Goal: Task Accomplishment & Management: Manage account settings

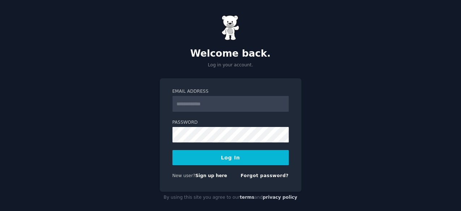
click at [235, 105] on input "Email Address" at bounding box center [230, 104] width 116 height 16
click at [239, 107] on input "Email Address" at bounding box center [230, 104] width 116 height 16
type input "**********"
click at [234, 153] on button "Log In" at bounding box center [230, 157] width 116 height 15
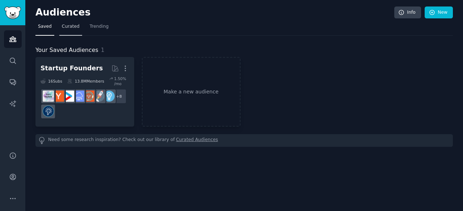
click at [72, 29] on span "Curated" at bounding box center [71, 26] width 18 height 7
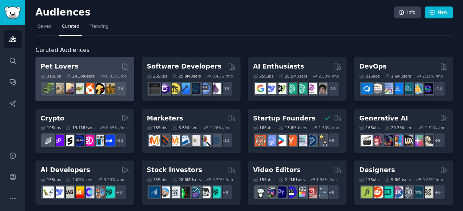
click at [95, 69] on div "Pet Lovers" at bounding box center [84, 66] width 89 height 9
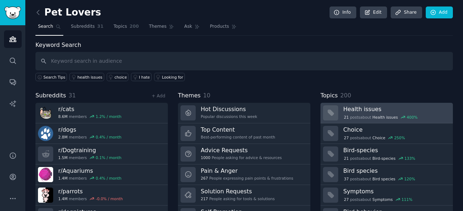
click at [356, 117] on div "21 post s about Health issues 400 %" at bounding box center [380, 117] width 75 height 7
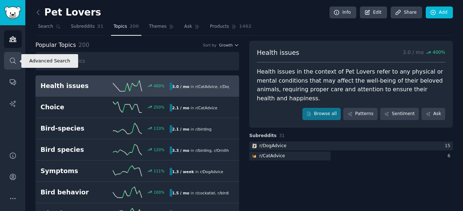
click at [12, 66] on link "Search" at bounding box center [13, 61] width 18 height 18
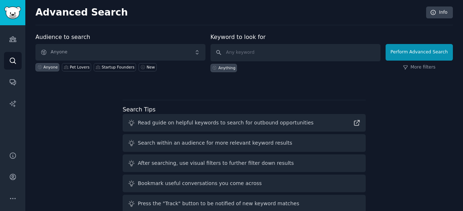
scroll to position [33, 0]
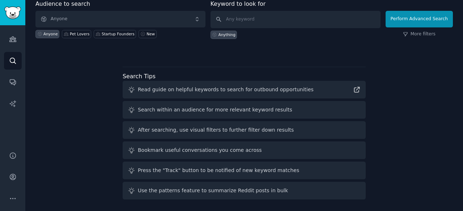
click at [235, 129] on div "After searching, use visual filters to further filter down results" at bounding box center [216, 131] width 156 height 8
click at [133, 129] on icon at bounding box center [132, 131] width 6 height 6
click at [166, 128] on div "After searching, use visual filters to further filter down results" at bounding box center [216, 131] width 156 height 8
click at [168, 130] on div "After searching, use visual filters to further filter down results" at bounding box center [216, 131] width 156 height 8
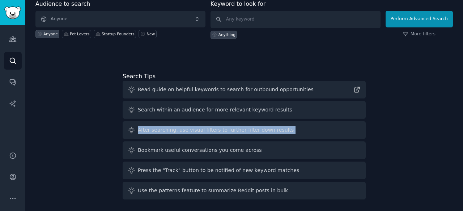
click at [168, 130] on div "After searching, use visual filters to further filter down results" at bounding box center [216, 131] width 156 height 8
copy div "After searching, use visual filters to further filter down results"
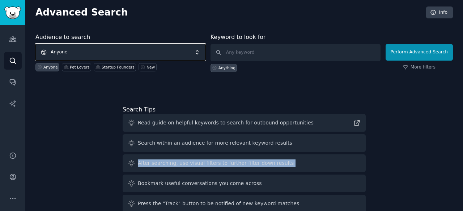
click at [157, 45] on span "Anyone" at bounding box center [120, 52] width 170 height 17
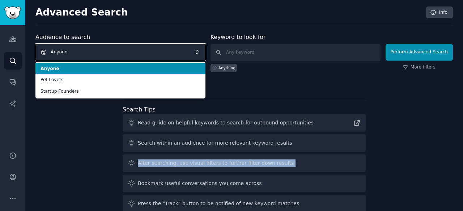
click at [157, 45] on span "Anyone" at bounding box center [120, 52] width 170 height 17
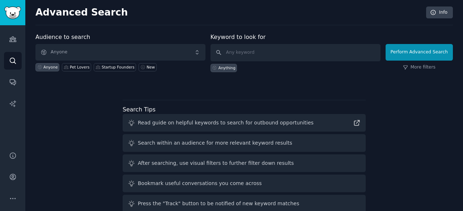
click at [254, 63] on div "Anything" at bounding box center [295, 66] width 170 height 11
click at [257, 58] on input "text" at bounding box center [295, 52] width 170 height 17
paste input "After searching, use visual filters to further filter down results"
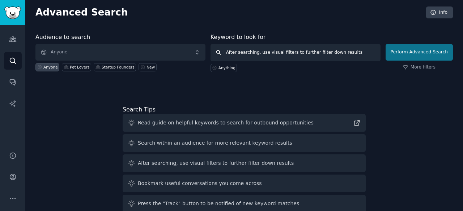
type input "After searching, use visual filters to further filter down results"
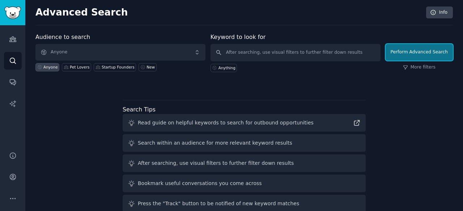
click at [409, 54] on button "Perform Advanced Search" at bounding box center [418, 52] width 67 height 17
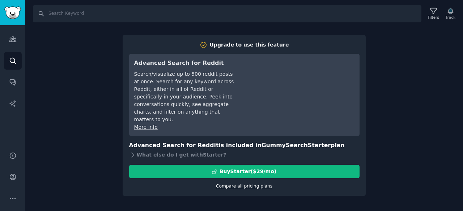
click at [242, 184] on link "Compare all pricing plans" at bounding box center [244, 186] width 56 height 5
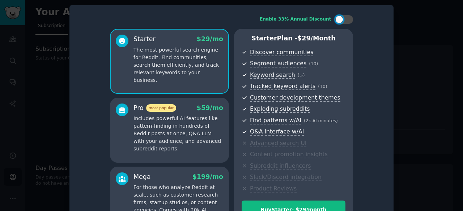
click at [407, 24] on div at bounding box center [231, 105] width 463 height 211
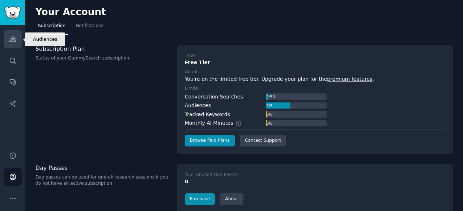
click at [19, 41] on link "Audiences" at bounding box center [13, 39] width 18 height 18
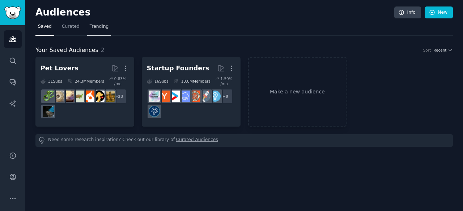
click at [92, 26] on span "Trending" at bounding box center [99, 26] width 19 height 7
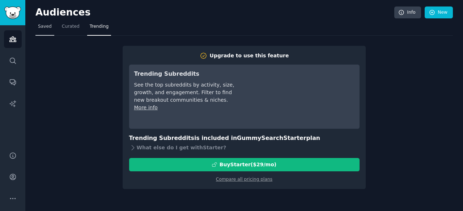
click at [47, 28] on span "Saved" at bounding box center [45, 26] width 14 height 7
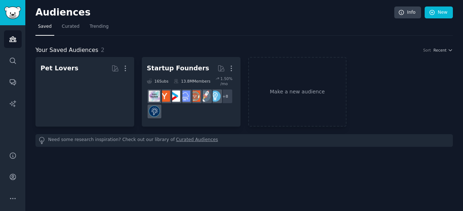
click at [82, 29] on nav "Saved Curated Trending" at bounding box center [243, 28] width 417 height 15
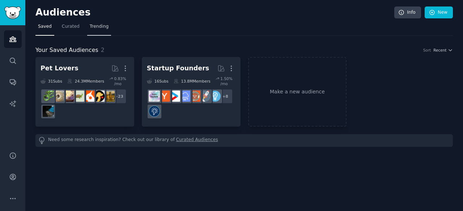
click at [102, 26] on span "Trending" at bounding box center [99, 26] width 19 height 7
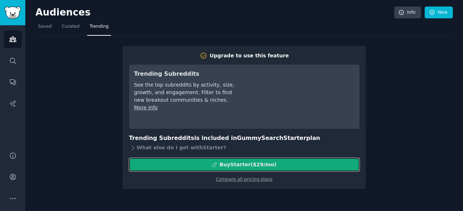
click at [253, 161] on div "Buy Starter ($ 29 /mo )" at bounding box center [247, 165] width 57 height 8
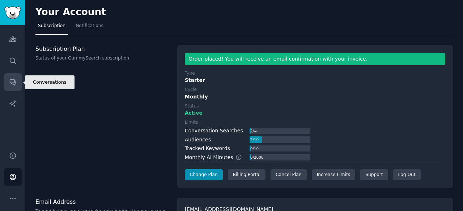
click at [12, 81] on icon "Sidebar" at bounding box center [13, 82] width 8 height 8
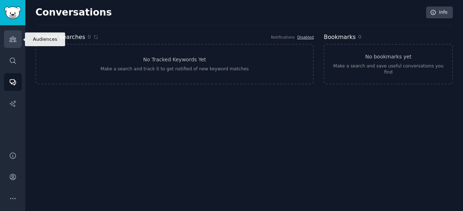
click at [14, 47] on link "Audiences" at bounding box center [13, 39] width 18 height 18
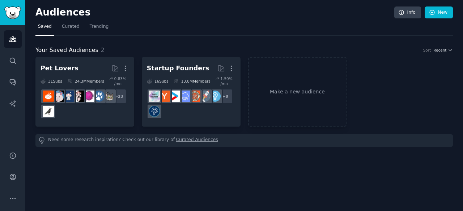
click at [94, 36] on div "Your Saved Audiences 2 Sort Recent Pet Lovers More 31 Sub s 24.3M Members 0.83 …" at bounding box center [243, 91] width 417 height 111
click at [95, 33] on link "Trending" at bounding box center [99, 28] width 24 height 15
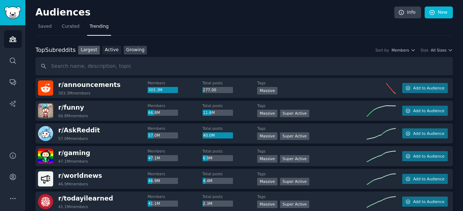
click at [133, 49] on link "Growing" at bounding box center [135, 50] width 23 height 9
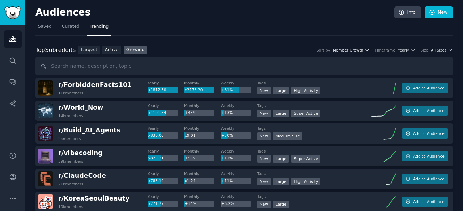
click at [369, 50] on icon "button" at bounding box center [366, 50] width 5 height 5
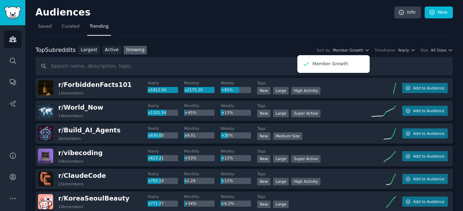
click at [400, 52] on div "Timeframe Yearly" at bounding box center [395, 50] width 41 height 5
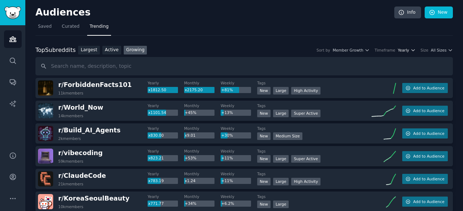
click at [407, 50] on span "Yearly" at bounding box center [403, 50] width 11 height 5
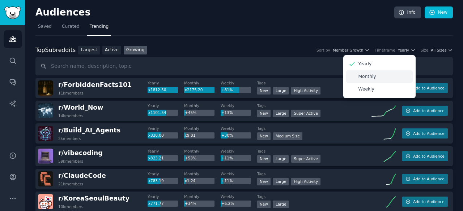
click at [382, 77] on div "Monthly" at bounding box center [379, 76] width 67 height 13
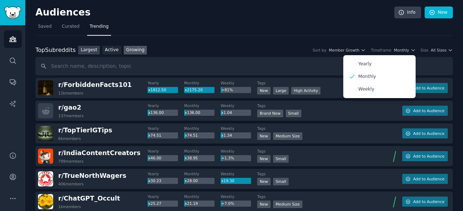
click at [89, 46] on link "Largest" at bounding box center [89, 50] width 22 height 9
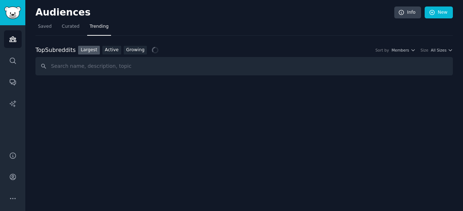
click at [134, 44] on div "Top Subreddits Top Subreddits Largest Active Growing Sort by Members Size All S…" at bounding box center [243, 56] width 417 height 40
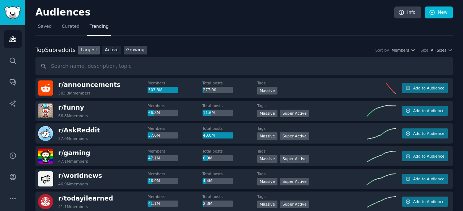
click at [132, 47] on link "Growing" at bounding box center [135, 50] width 23 height 9
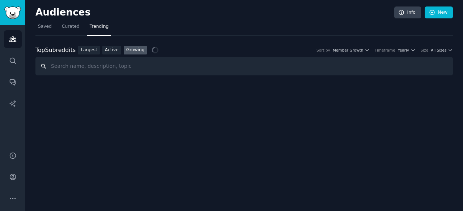
click at [129, 61] on input "text" at bounding box center [243, 66] width 417 height 18
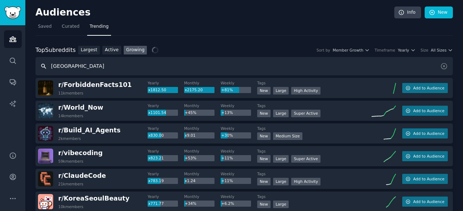
click at [114, 69] on input "brasil" at bounding box center [243, 66] width 417 height 18
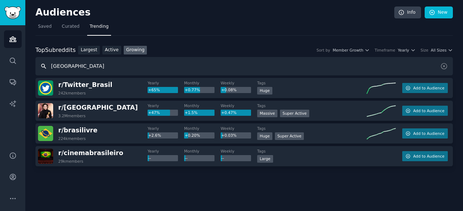
type input "brazil"
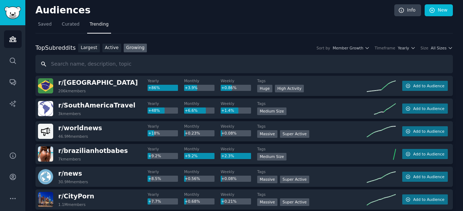
scroll to position [1, 0]
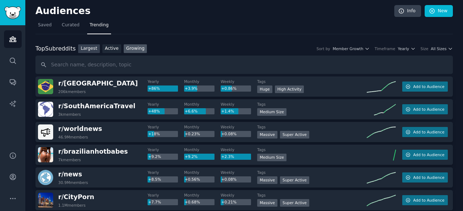
click at [90, 49] on link "Largest" at bounding box center [89, 48] width 22 height 9
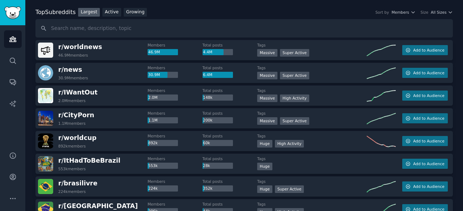
scroll to position [38, 0]
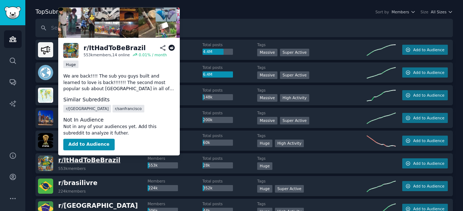
click at [101, 158] on span "r/ ItHadToBeBrazil" at bounding box center [89, 160] width 62 height 7
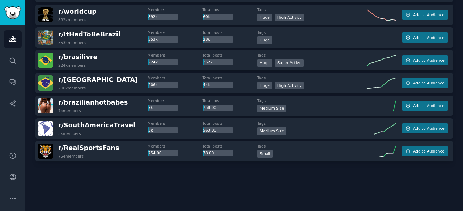
scroll to position [0, 0]
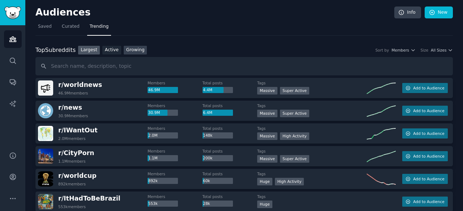
click at [127, 49] on link "Growing" at bounding box center [135, 50] width 23 height 9
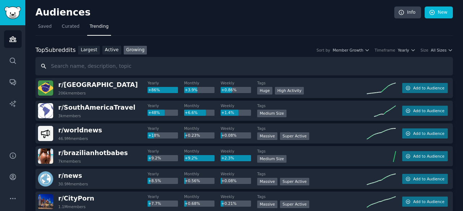
click at [181, 69] on input "text" at bounding box center [243, 66] width 417 height 18
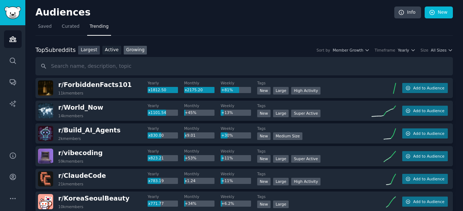
click at [84, 50] on link "Largest" at bounding box center [89, 50] width 22 height 9
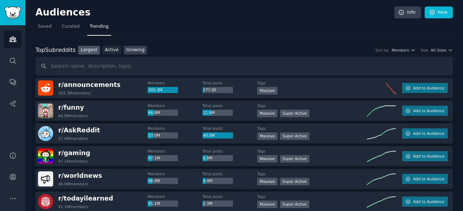
click at [124, 52] on link "Growing" at bounding box center [135, 50] width 23 height 9
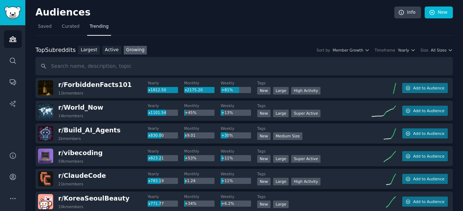
click at [361, 52] on div "Top Subreddits Top Subreddits Largest Active Growing Sort by Member Growth Time…" at bounding box center [243, 50] width 417 height 9
click at [363, 49] on span "Member Growth" at bounding box center [348, 50] width 31 height 5
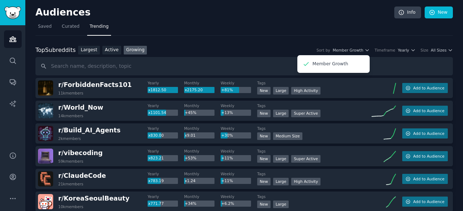
click at [400, 50] on div "Timeframe Yearly" at bounding box center [395, 50] width 41 height 5
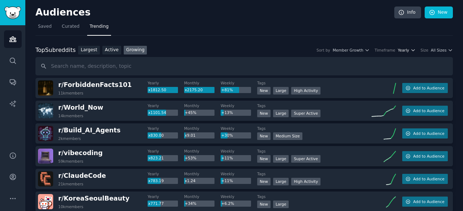
click at [407, 50] on span "Yearly" at bounding box center [403, 50] width 11 height 5
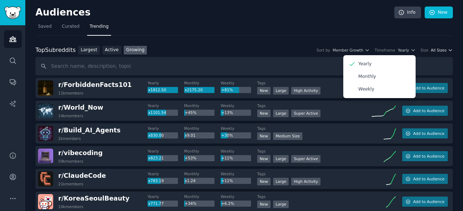
click at [438, 52] on span "All Sizes" at bounding box center [439, 50] width 16 height 5
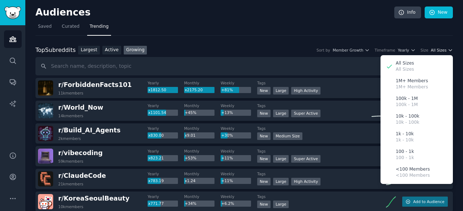
click at [438, 52] on span "All Sizes" at bounding box center [439, 50] width 16 height 5
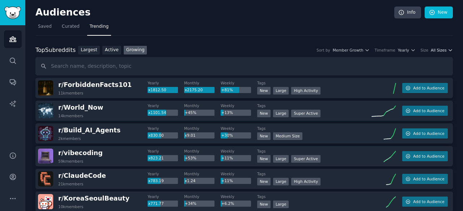
click at [438, 52] on span "All Sizes" at bounding box center [439, 50] width 16 height 5
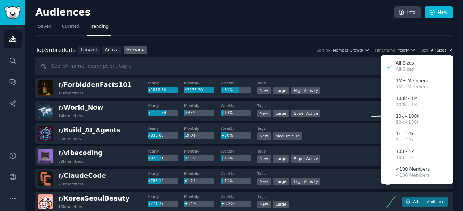
click at [438, 52] on span "All Sizes" at bounding box center [439, 50] width 16 height 5
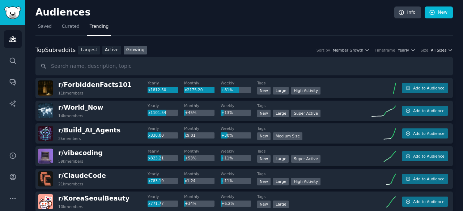
click at [438, 52] on span "All Sizes" at bounding box center [439, 50] width 16 height 5
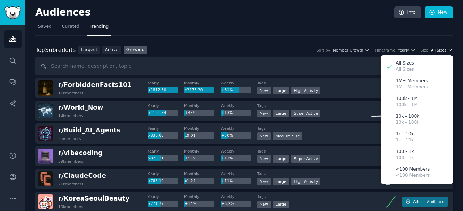
click at [438, 52] on span "All Sizes" at bounding box center [439, 50] width 16 height 5
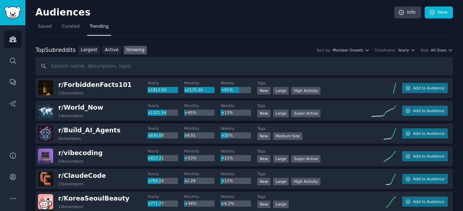
click at [409, 48] on span "Yearly" at bounding box center [403, 50] width 11 height 5
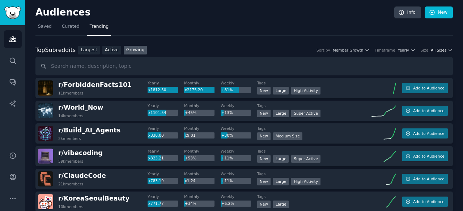
click at [448, 52] on icon "button" at bounding box center [450, 50] width 5 height 5
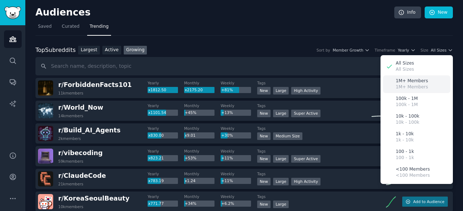
click at [413, 82] on p "1M+ Members" at bounding box center [411, 81] width 32 height 7
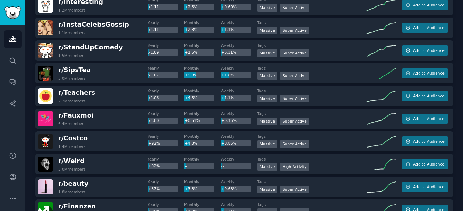
scroll to position [334, 0]
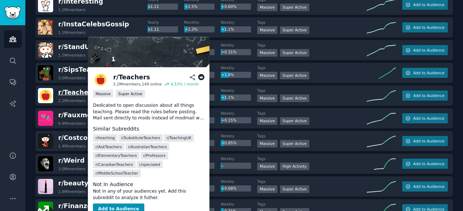
click at [82, 89] on span "r/ Teachers" at bounding box center [76, 92] width 37 height 7
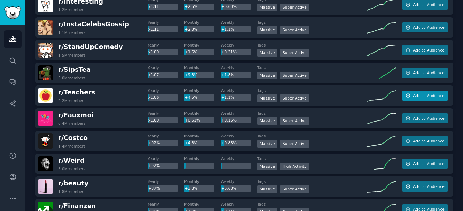
click at [406, 95] on icon "button" at bounding box center [407, 95] width 5 height 5
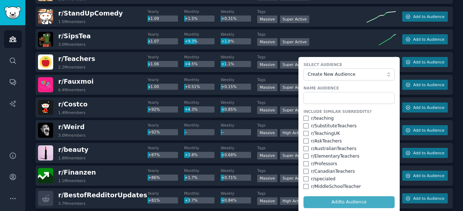
scroll to position [368, 0]
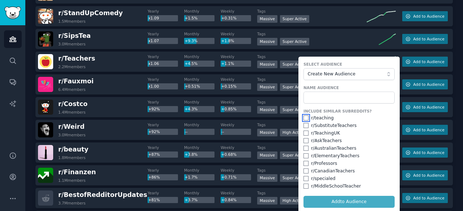
click at [303, 118] on input "checkbox" at bounding box center [305, 118] width 5 height 5
checkbox input "true"
click at [339, 200] on form "Select Audience Create New Audience Name Audience Include Similar Subreddits? r…" at bounding box center [348, 135] width 101 height 157
click at [345, 200] on form "Select Audience Create New Audience Name Audience Include Similar Subreddits? r…" at bounding box center [348, 135] width 101 height 157
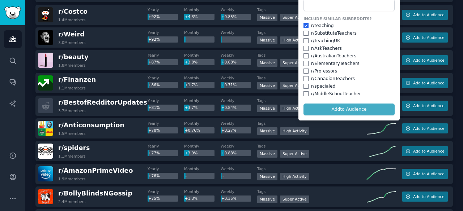
scroll to position [463, 0]
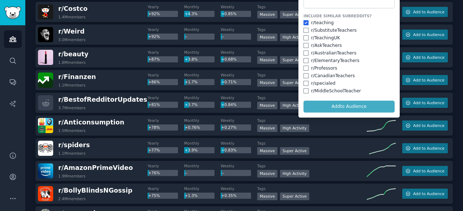
click at [351, 107] on form "Select Audience Create New Audience Name Audience Include Similar Subreddits? r…" at bounding box center [348, 39] width 101 height 157
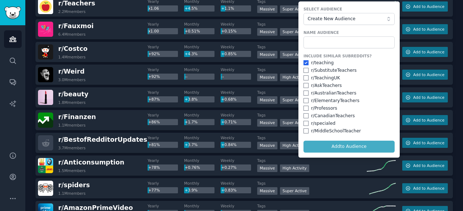
click at [321, 68] on div "r/ SubstituteTeachers" at bounding box center [334, 71] width 46 height 7
click at [305, 70] on input "checkbox" at bounding box center [305, 70] width 5 height 5
checkbox input "false"
click at [359, 19] on span "Create New Audience" at bounding box center [347, 19] width 79 height 7
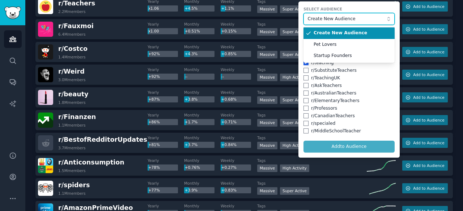
click at [359, 19] on span "Create New Audience" at bounding box center [347, 19] width 79 height 7
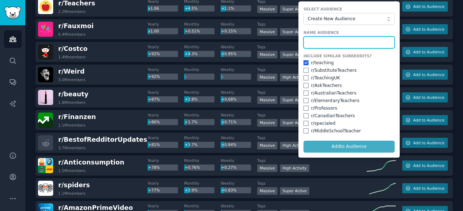
click at [352, 43] on input "text" at bounding box center [348, 43] width 91 height 12
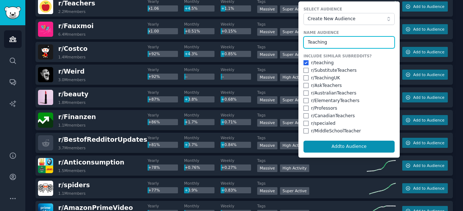
type input "Teaching"
click at [311, 63] on div "r/ teaching" at bounding box center [322, 63] width 22 height 7
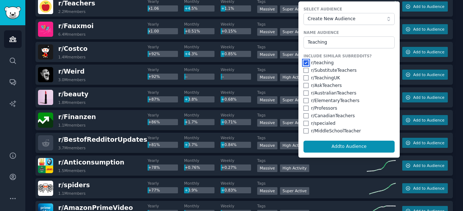
click at [305, 62] on input "checkbox" at bounding box center [305, 62] width 5 height 5
checkbox input "false"
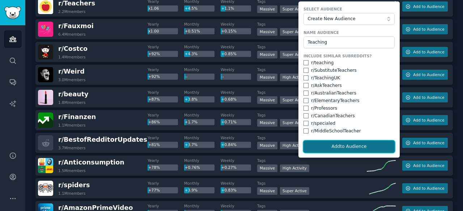
click at [350, 145] on button "Add to Audience" at bounding box center [348, 147] width 91 height 12
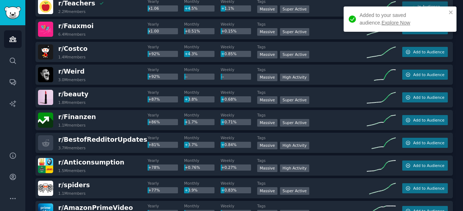
click at [381, 24] on link "Explore Now" at bounding box center [395, 23] width 29 height 6
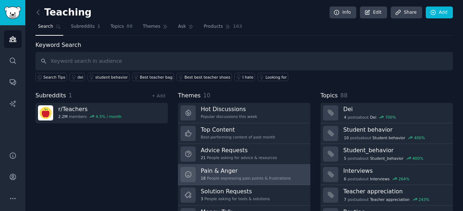
click at [245, 172] on h3 "Pain & Anger" at bounding box center [246, 171] width 90 height 8
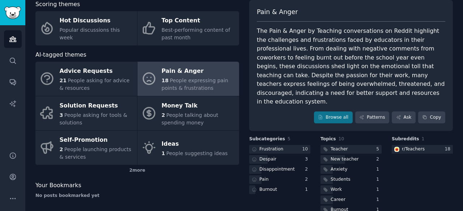
scroll to position [76, 0]
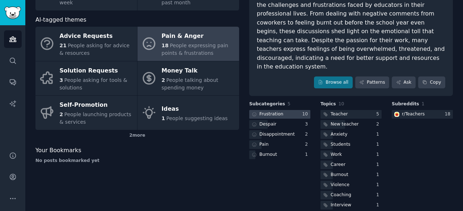
click at [294, 110] on div at bounding box center [279, 114] width 61 height 9
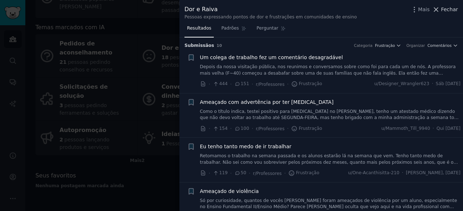
click at [446, 12] on font "Fechar" at bounding box center [449, 10] width 17 height 6
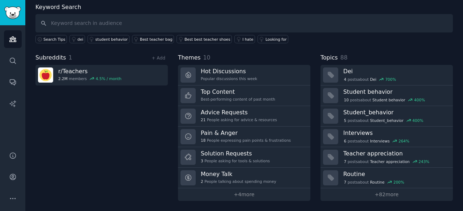
scroll to position [36, 0]
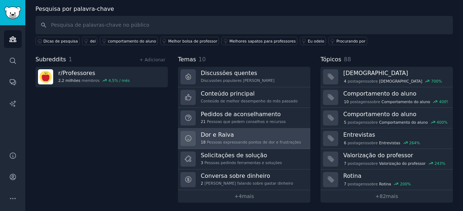
click at [250, 138] on div "Dor e Raiva 18 Pessoas expressando pontos de dor e frustrações" at bounding box center [251, 138] width 100 height 15
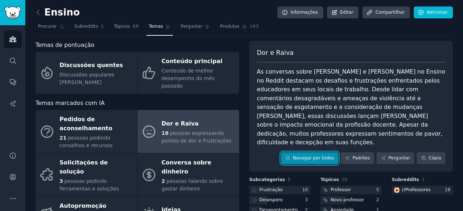
click at [330, 156] on font "Navegar por todos" at bounding box center [313, 158] width 41 height 5
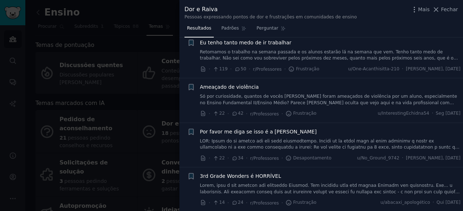
scroll to position [192, 0]
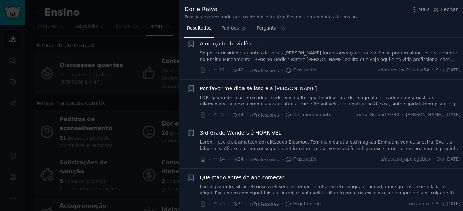
click at [149, 140] on div at bounding box center [231, 105] width 463 height 211
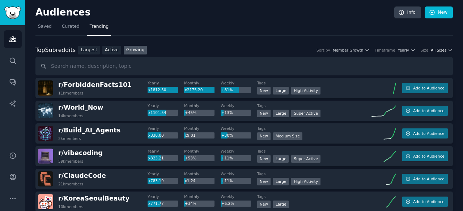
click at [436, 48] on span "All Sizes" at bounding box center [439, 50] width 16 height 5
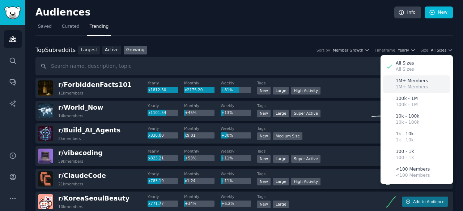
click at [412, 81] on p "1M+ Members" at bounding box center [411, 81] width 32 height 7
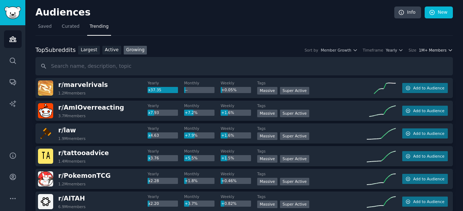
click at [432, 50] on span "1M+ Members" at bounding box center [433, 50] width 28 height 5
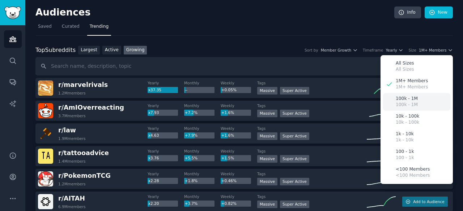
click at [411, 100] on p "100k - 1M" at bounding box center [406, 99] width 22 height 7
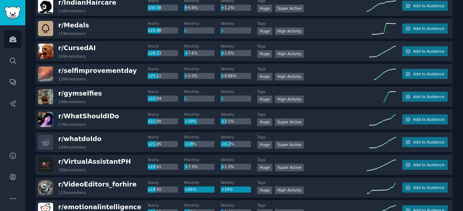
scroll to position [268, 0]
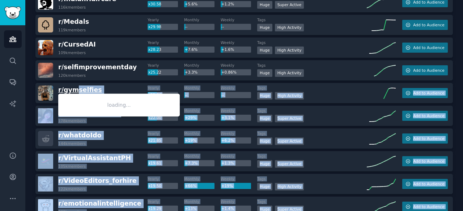
drag, startPoint x: 85, startPoint y: 94, endPoint x: 79, endPoint y: 89, distance: 8.2
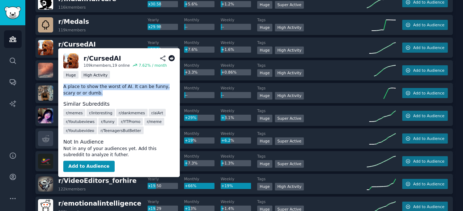
drag, startPoint x: 90, startPoint y: 94, endPoint x: 61, endPoint y: 89, distance: 30.2
click at [61, 89] on div "r/ CursedAI 109k members, 19 online 7.62 % / month Huge High Activity A place t…" at bounding box center [118, 112] width 121 height 129
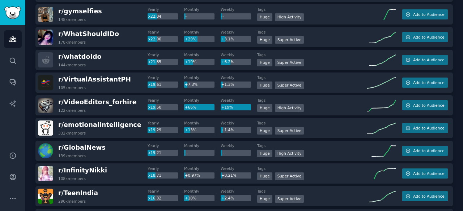
scroll to position [0, 0]
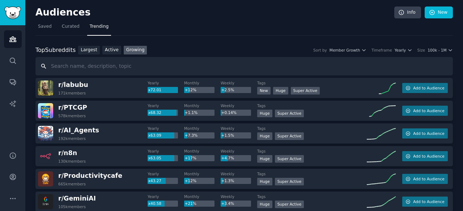
click at [187, 63] on input "text" at bounding box center [243, 66] width 417 height 18
type input "brasil"
click at [86, 50] on link "Largest" at bounding box center [89, 50] width 22 height 9
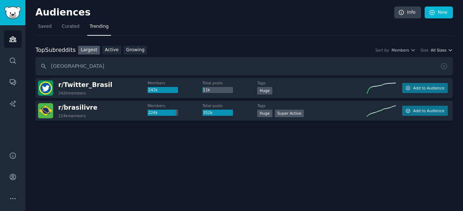
click at [440, 48] on span "All Sizes" at bounding box center [439, 50] width 16 height 5
click at [278, 64] on input "brasil" at bounding box center [243, 66] width 417 height 18
click at [440, 67] on input "brasil" at bounding box center [243, 66] width 417 height 18
click at [442, 67] on icon at bounding box center [444, 67] width 8 height 8
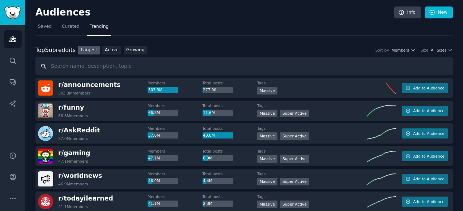
click at [238, 67] on input "text" at bounding box center [243, 66] width 417 height 18
type input "brasil"
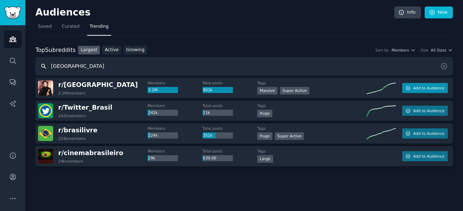
click at [411, 89] on button "Add to Audience" at bounding box center [425, 88] width 46 height 10
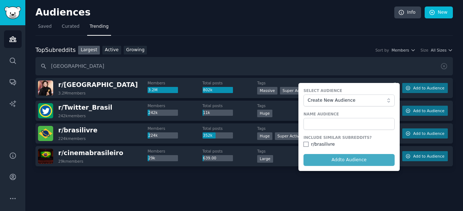
click at [351, 117] on div "Name Audience" at bounding box center [348, 121] width 91 height 18
click at [352, 120] on input "text" at bounding box center [348, 124] width 91 height 12
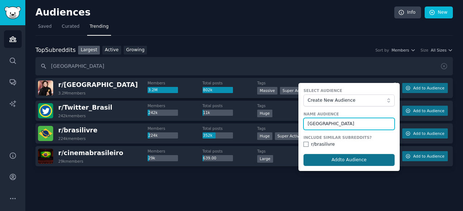
type input "Brasil"
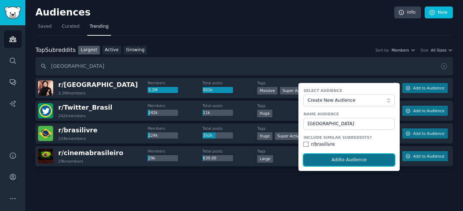
click at [356, 162] on button "Add to Audience" at bounding box center [348, 160] width 91 height 12
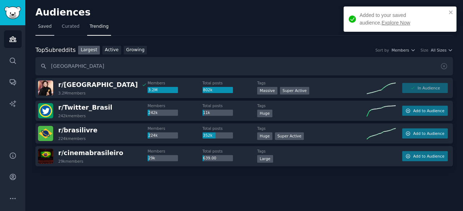
click at [44, 27] on span "Saved" at bounding box center [45, 26] width 14 height 7
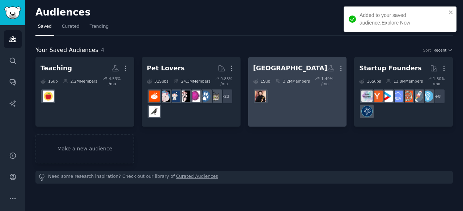
click at [315, 111] on link "Brasil More 1 Sub 3.2M Members 1.49 % /mo" at bounding box center [297, 92] width 99 height 70
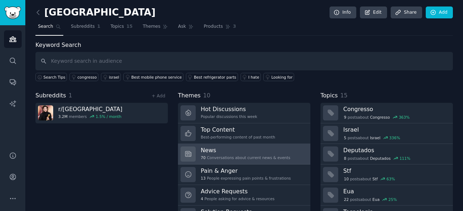
scroll to position [36, 0]
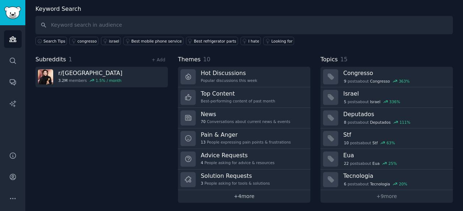
click at [248, 197] on link "+ 4 more" at bounding box center [244, 197] width 132 height 13
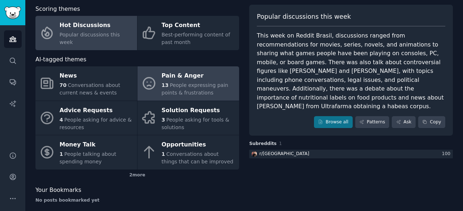
click at [207, 84] on span "People expressing pain points & frustrations" at bounding box center [195, 88] width 67 height 13
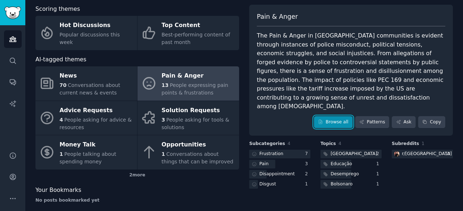
click at [341, 116] on link "Browse all" at bounding box center [333, 122] width 39 height 12
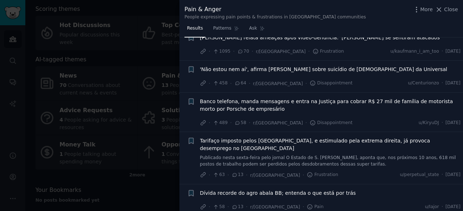
scroll to position [294, 0]
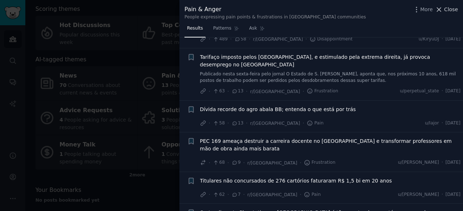
click at [442, 9] on icon at bounding box center [439, 10] width 8 height 8
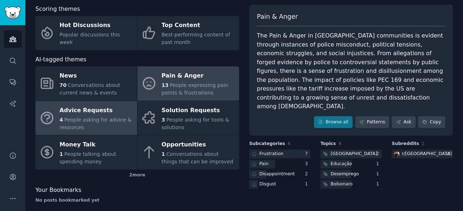
click at [116, 119] on span "People asking for advice & resources" at bounding box center [96, 123] width 72 height 13
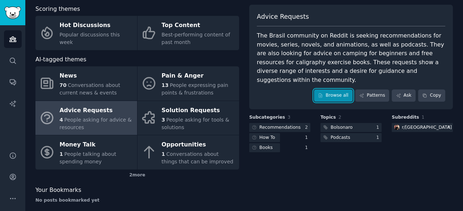
click at [333, 90] on link "Browse all" at bounding box center [333, 96] width 39 height 12
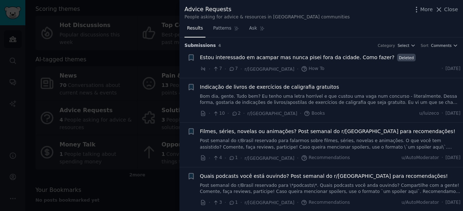
click at [450, 10] on span "Close" at bounding box center [451, 10] width 14 height 8
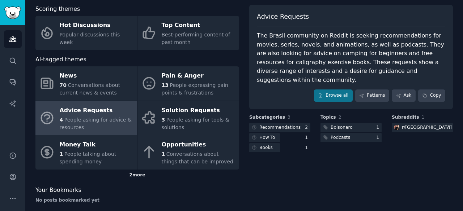
click at [140, 178] on div "2 more" at bounding box center [137, 176] width 204 height 12
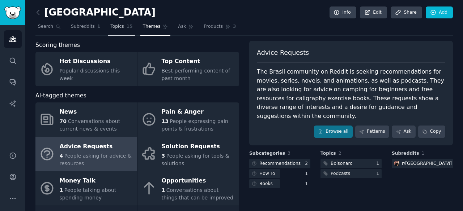
click at [112, 34] on link "Topics 15" at bounding box center [121, 28] width 27 height 15
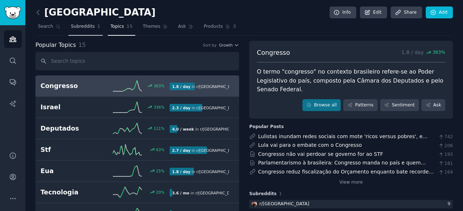
click at [79, 33] on link "Subreddits 1" at bounding box center [85, 28] width 34 height 15
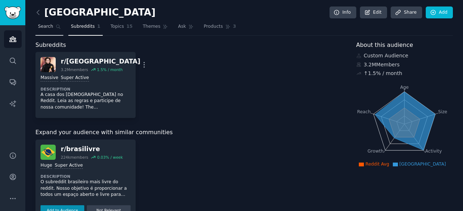
click at [54, 30] on link "Search" at bounding box center [49, 28] width 28 height 15
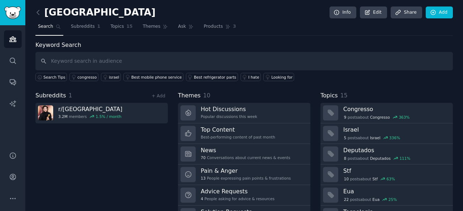
click at [118, 59] on input "text" at bounding box center [243, 61] width 417 height 18
click at [16, 39] on icon "Sidebar" at bounding box center [13, 39] width 8 height 8
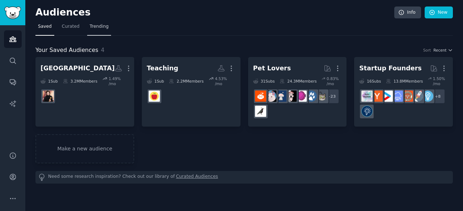
click at [101, 30] on link "Trending" at bounding box center [99, 28] width 24 height 15
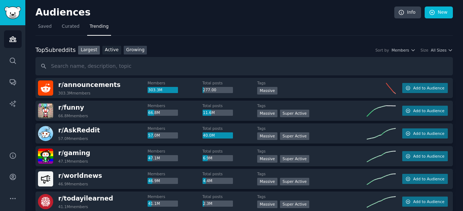
click at [126, 53] on link "Growing" at bounding box center [135, 50] width 23 height 9
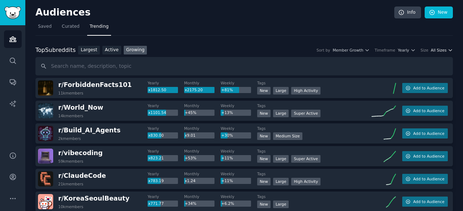
click at [436, 50] on span "All Sizes" at bounding box center [439, 50] width 16 height 5
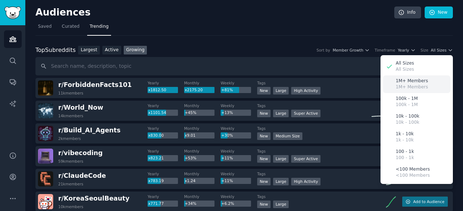
click at [414, 84] on p "1M+ Members" at bounding box center [411, 87] width 32 height 7
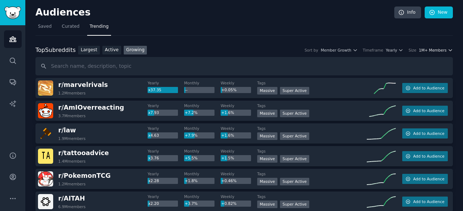
click at [427, 49] on span "1M+ Members" at bounding box center [433, 50] width 28 height 5
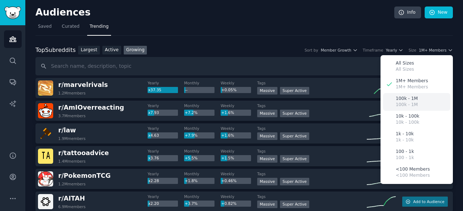
click at [408, 99] on p "100k - 1M" at bounding box center [406, 99] width 22 height 7
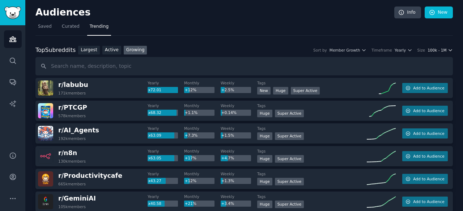
click at [432, 49] on span "100k - 1M" at bounding box center [436, 50] width 19 height 5
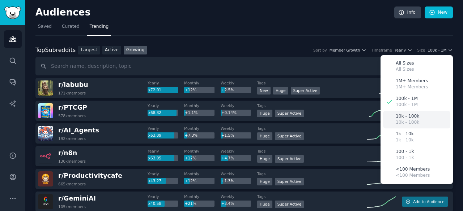
click at [415, 112] on div "10k - 100k 10k - 100k" at bounding box center [416, 120] width 67 height 18
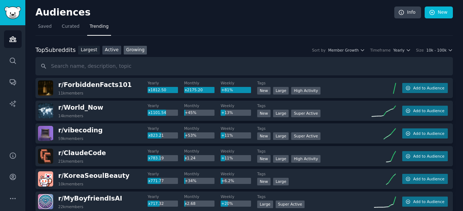
click at [107, 50] on link "Active" at bounding box center [111, 50] width 19 height 9
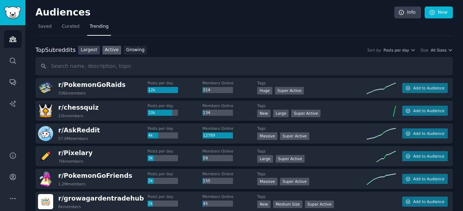
click at [96, 50] on link "Largest" at bounding box center [89, 50] width 22 height 9
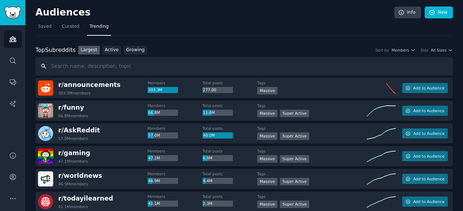
click at [121, 65] on input "text" at bounding box center [243, 66] width 417 height 18
click at [412, 50] on icon "button" at bounding box center [412, 50] width 5 height 5
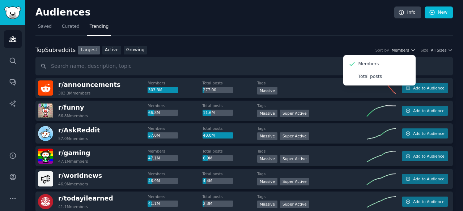
click at [412, 50] on icon "button" at bounding box center [412, 50] width 5 height 5
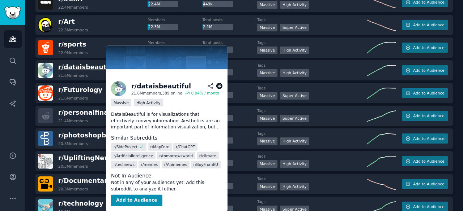
scroll to position [681, 0]
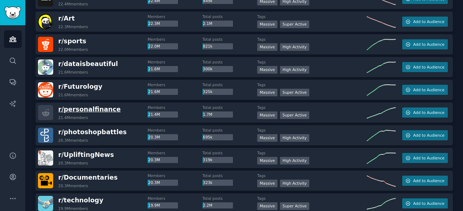
click at [103, 108] on span "r/ personalfinance" at bounding box center [89, 109] width 63 height 7
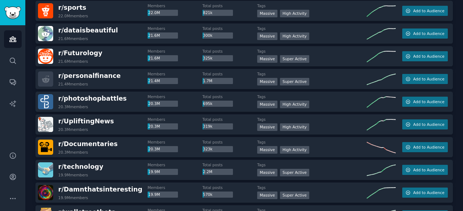
scroll to position [714, 0]
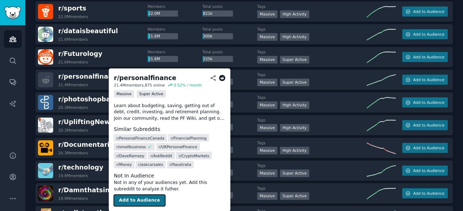
click at [142, 198] on button "Add to Audience" at bounding box center [139, 201] width 51 height 12
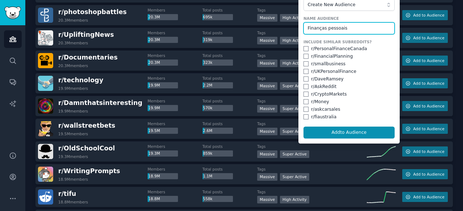
scroll to position [803, 0]
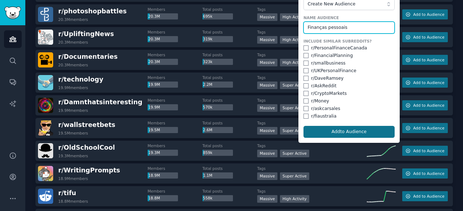
type input "Finanças pessoais"
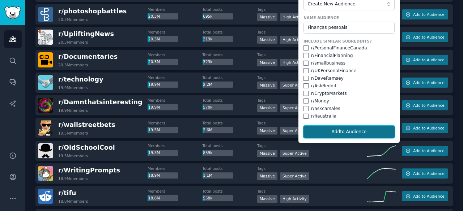
click at [357, 127] on button "Add to Audience" at bounding box center [348, 132] width 91 height 12
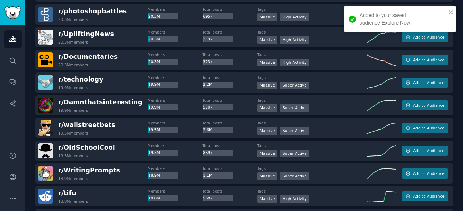
click at [381, 22] on link "Explore Now" at bounding box center [395, 23] width 29 height 6
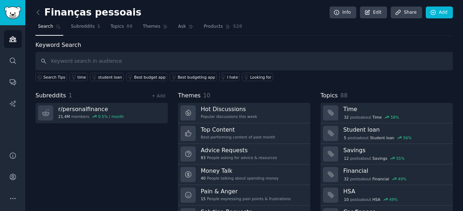
scroll to position [36, 0]
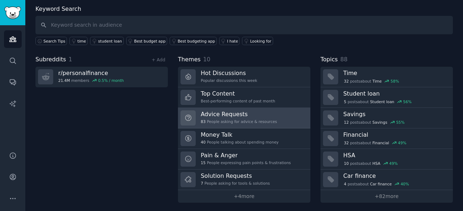
click at [251, 109] on link "Advice Requests 83 People asking for advice & resources" at bounding box center [244, 118] width 132 height 21
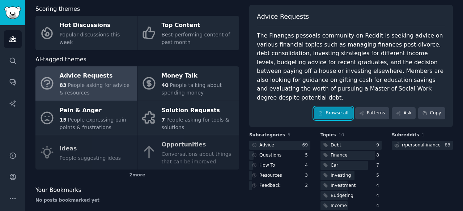
click at [330, 107] on link "Browse all" at bounding box center [333, 113] width 39 height 12
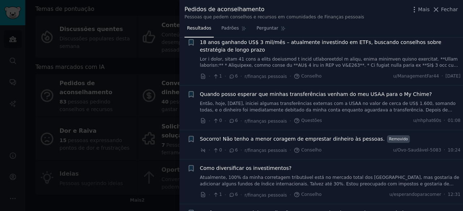
scroll to position [2145, 0]
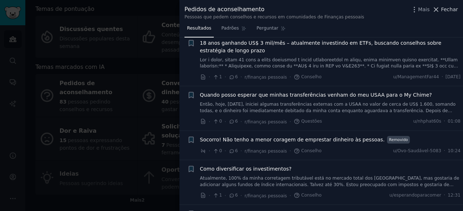
click at [453, 7] on font "Fechar" at bounding box center [449, 10] width 17 height 6
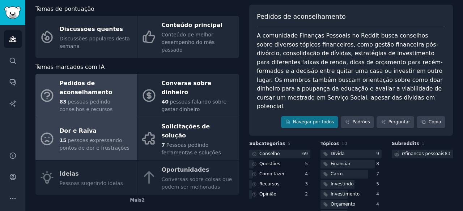
click at [101, 138] on font "pessoas expressando pontos de dor e frustrações" at bounding box center [95, 144] width 70 height 13
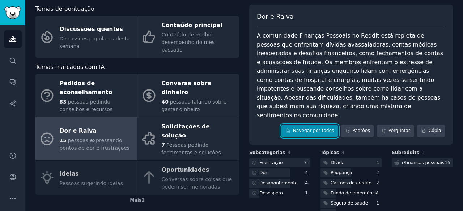
click at [303, 128] on font "Navegar por todos" at bounding box center [313, 130] width 41 height 5
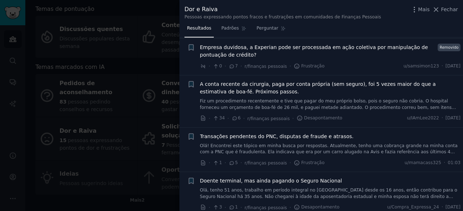
scroll to position [437, 0]
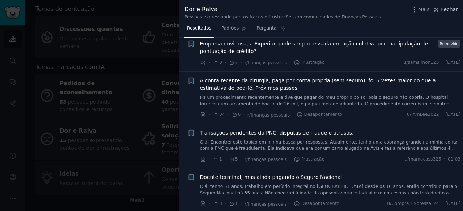
click at [447, 13] on span "Fechar" at bounding box center [449, 10] width 17 height 8
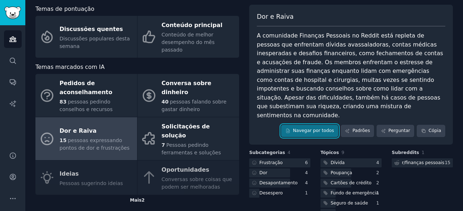
scroll to position [75, 0]
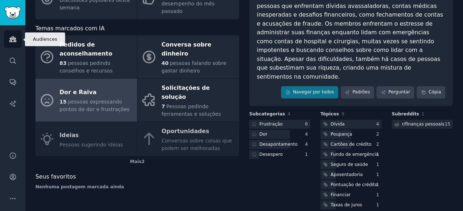
click at [13, 39] on icon "Barra lateral" at bounding box center [13, 39] width 8 height 8
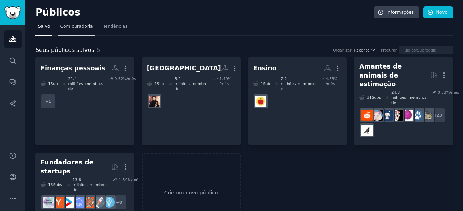
click at [68, 31] on link "Com curadoria" at bounding box center [76, 28] width 38 height 15
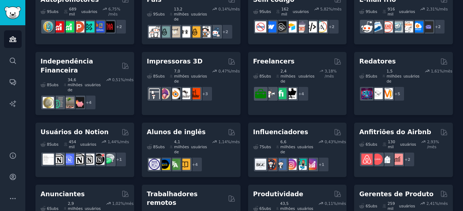
scroll to position [440, 0]
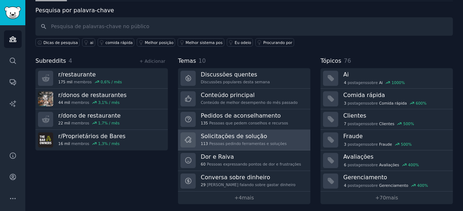
scroll to position [36, 0]
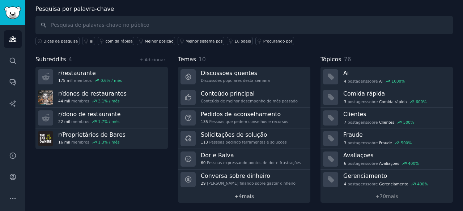
click at [253, 197] on link "+ 4 mais" at bounding box center [244, 197] width 132 height 13
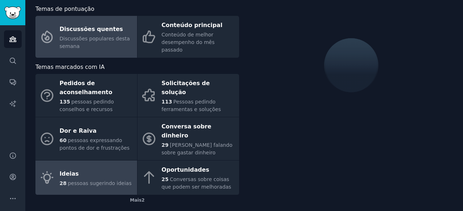
click at [109, 168] on div "Ideias" at bounding box center [96, 174] width 72 height 12
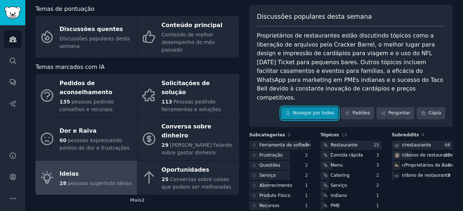
click at [313, 107] on link "Navegar por todos" at bounding box center [309, 113] width 57 height 12
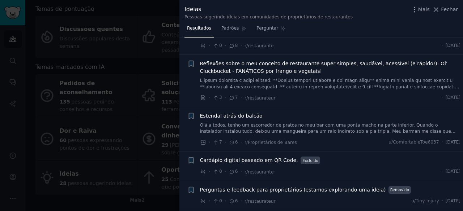
scroll to position [458, 0]
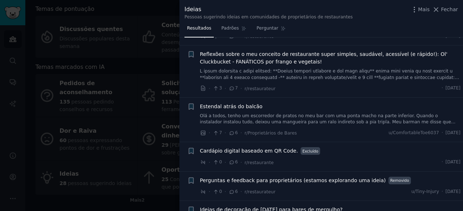
click at [241, 148] on font "Cardápio digital baseado em QR Code." at bounding box center [249, 151] width 98 height 6
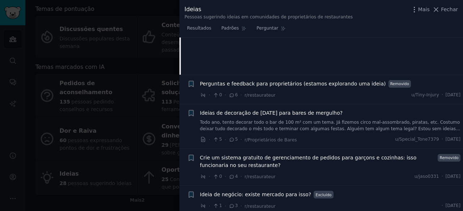
scroll to position [714, 0]
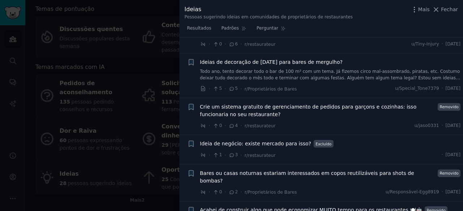
click at [175, 144] on div at bounding box center [231, 105] width 463 height 211
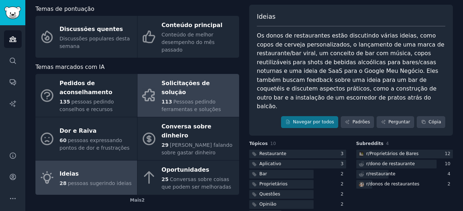
click at [185, 99] on font "Pessoas pedindo ferramentas e soluções" at bounding box center [191, 105] width 59 height 13
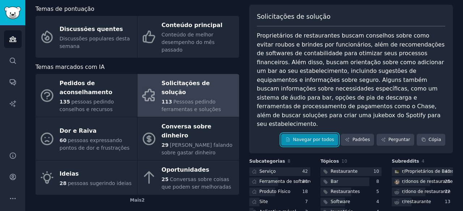
click at [334, 137] on font "Navegar por todos" at bounding box center [313, 139] width 41 height 5
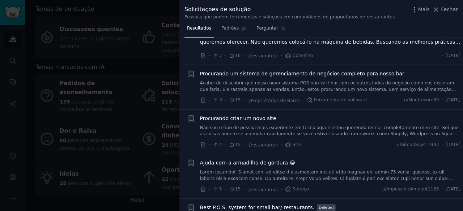
scroll to position [1304, 0]
drag, startPoint x: 322, startPoint y: 154, endPoint x: 305, endPoint y: 147, distance: 18.1
click at [305, 159] on div "Ajuda com a armadilha de gordura 😭" at bounding box center [330, 163] width 261 height 8
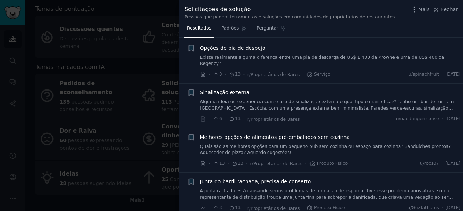
scroll to position [1627, 0]
click at [124, 114] on div at bounding box center [231, 105] width 463 height 211
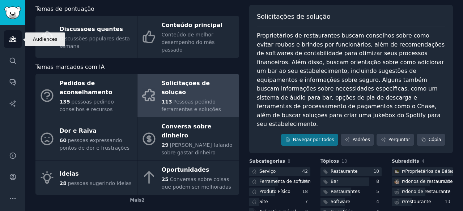
click at [18, 46] on link "Públicos" at bounding box center [13, 39] width 18 height 18
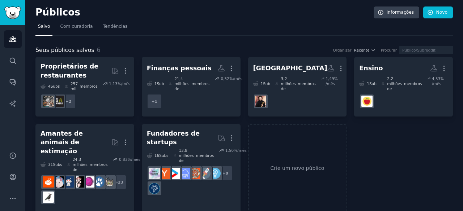
click at [106, 38] on div "Seus públicos salvos 6 Organizar Recente Procurar Proprietários de restaurantes…" at bounding box center [243, 124] width 417 height 177
click at [112, 26] on font "Tendências" at bounding box center [115, 26] width 25 height 5
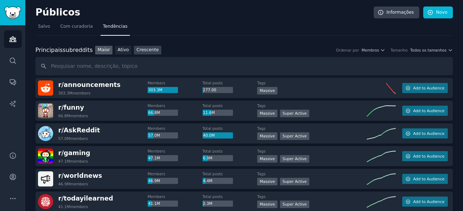
click at [145, 48] on font "Crescente" at bounding box center [147, 49] width 22 height 5
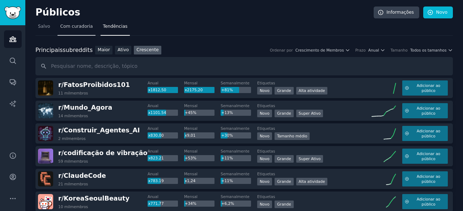
click at [69, 23] on link "Com curadoria" at bounding box center [76, 28] width 38 height 15
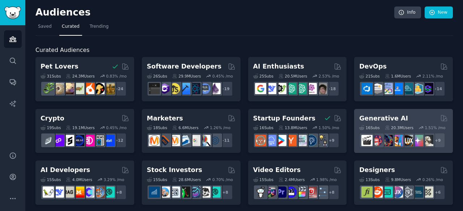
click at [393, 117] on h2 "Generative AI" at bounding box center [383, 118] width 49 height 9
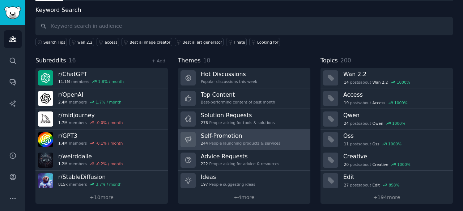
scroll to position [36, 0]
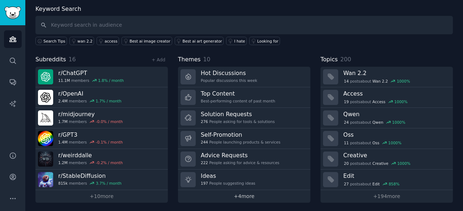
click at [248, 194] on link "+ 4 more" at bounding box center [244, 197] width 132 height 13
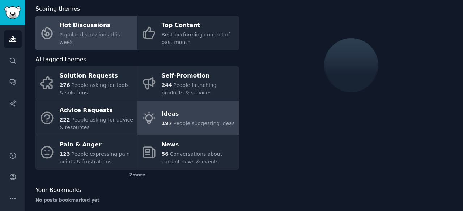
click at [185, 115] on div "Ideas" at bounding box center [198, 115] width 73 height 12
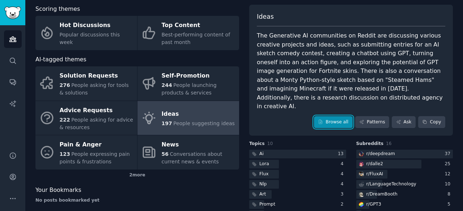
click at [349, 116] on link "Browse all" at bounding box center [333, 122] width 39 height 12
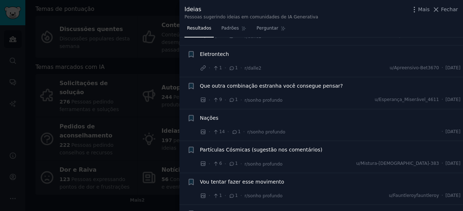
scroll to position [2197, 0]
click at [356, 96] on div "· 9 · 1 · r/sonho profundo u/Esperança_Miserável_4611 · Ter 28/01/2025" at bounding box center [330, 100] width 261 height 8
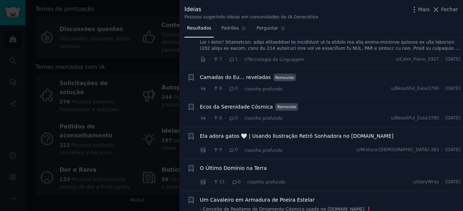
scroll to position [2501, 0]
click at [139, 103] on div at bounding box center [231, 105] width 463 height 211
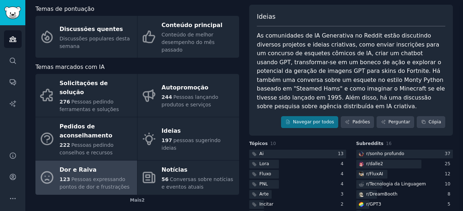
click at [90, 167] on font "Dor e Raiva" at bounding box center [78, 170] width 37 height 7
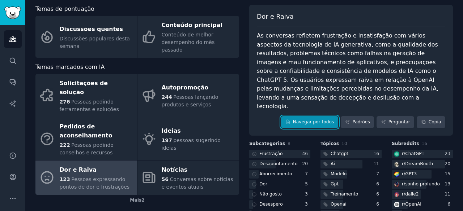
click at [307, 120] on font "Navegar por todos" at bounding box center [313, 122] width 41 height 5
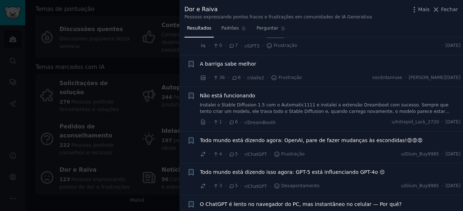
scroll to position [1407, 0]
click at [334, 74] on div "· 36 · 6 · r/dalle2 · Frustração você/danruse · Domingo, 13/07/2025" at bounding box center [330, 78] width 261 height 8
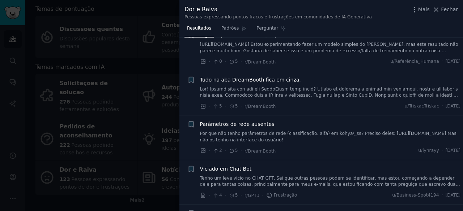
scroll to position [1625, 0]
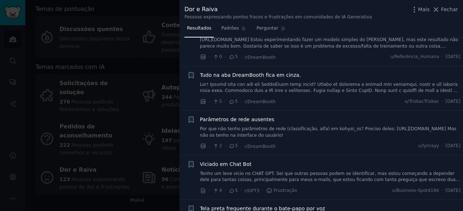
drag, startPoint x: 448, startPoint y: 7, endPoint x: 436, endPoint y: 9, distance: 11.8
click at [448, 7] on font "Fechar" at bounding box center [449, 10] width 17 height 6
click at [442, 9] on div "Dor e Raiva As conversas refletem frustração e insatisfação com vários aspectos…" at bounding box center [351, 71] width 204 height 132
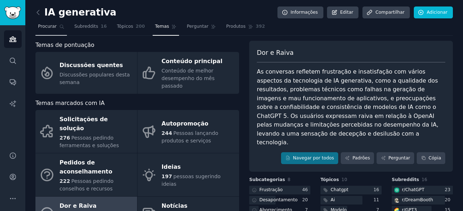
click at [48, 28] on font "Procurar" at bounding box center [47, 26] width 19 height 5
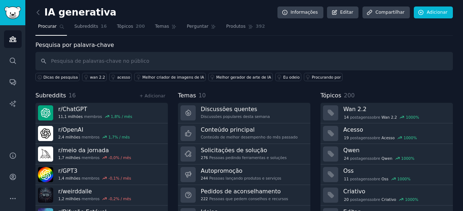
click at [43, 10] on link at bounding box center [39, 13] width 9 height 12
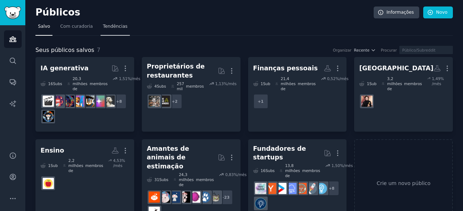
click at [111, 27] on font "Tendências" at bounding box center [115, 26] width 25 height 5
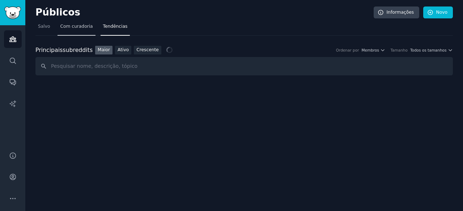
click at [80, 27] on font "Com curadoria" at bounding box center [76, 26] width 33 height 5
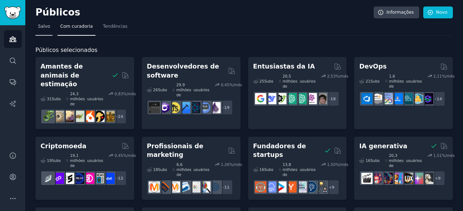
click at [45, 21] on link "Salvo" at bounding box center [43, 28] width 17 height 15
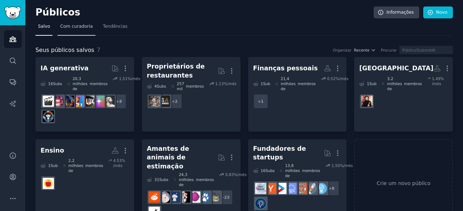
click at [81, 31] on link "Com curadoria" at bounding box center [76, 28] width 38 height 15
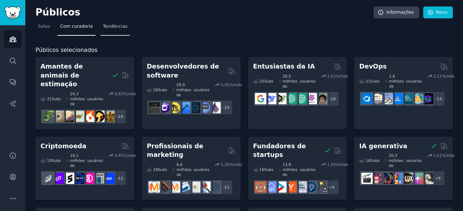
click at [108, 25] on font "Tendências" at bounding box center [115, 26] width 25 height 5
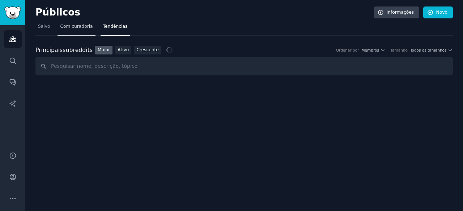
click at [87, 27] on font "Com curadoria" at bounding box center [76, 26] width 33 height 5
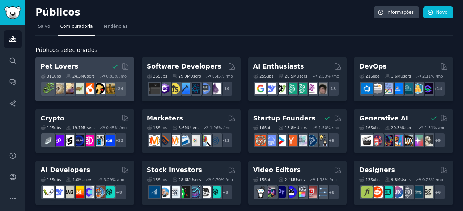
click at [71, 68] on div "Pet Lovers" at bounding box center [84, 66] width 89 height 9
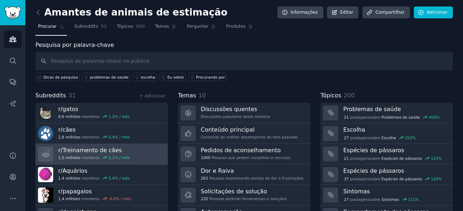
scroll to position [36, 0]
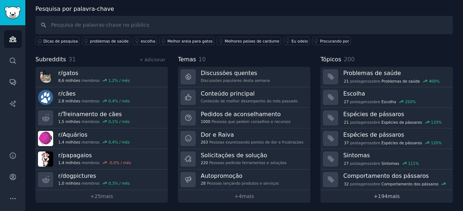
click at [386, 198] on link "+ 194 mais" at bounding box center [386, 197] width 132 height 13
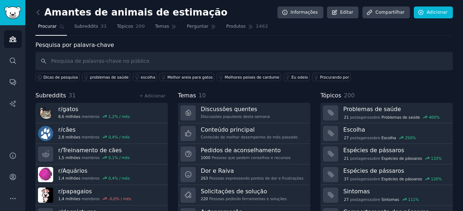
click at [52, 28] on font "Procurar" at bounding box center [47, 26] width 19 height 5
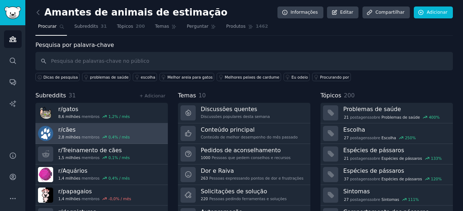
click at [77, 129] on h3 "r/ cães" at bounding box center [94, 130] width 72 height 8
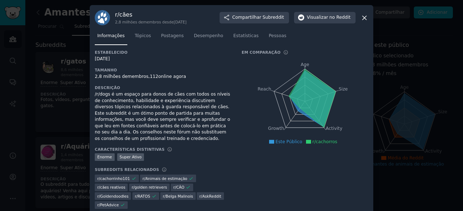
click at [364, 18] on icon at bounding box center [364, 18] width 4 height 4
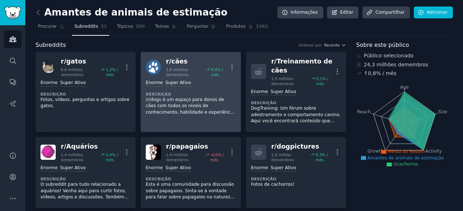
click at [190, 61] on div "r/ cães" at bounding box center [197, 61] width 62 height 9
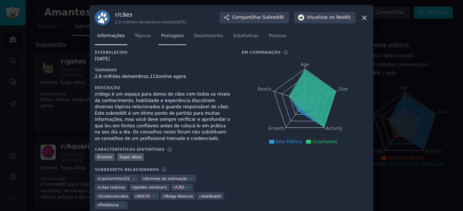
click at [166, 41] on link "Postagens" at bounding box center [172, 37] width 28 height 15
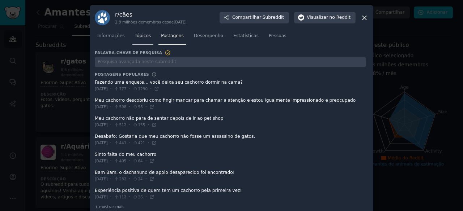
click at [138, 41] on link "Tópicos" at bounding box center [142, 37] width 21 height 15
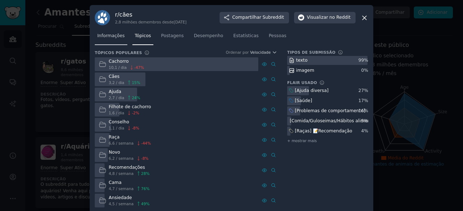
click at [112, 40] on link "Informações" at bounding box center [111, 37] width 33 height 15
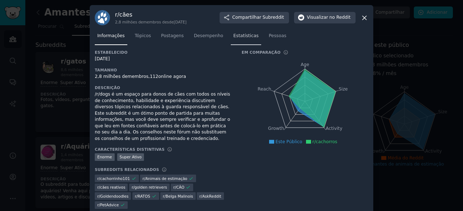
click at [238, 44] on link "Estatísticas" at bounding box center [246, 37] width 30 height 15
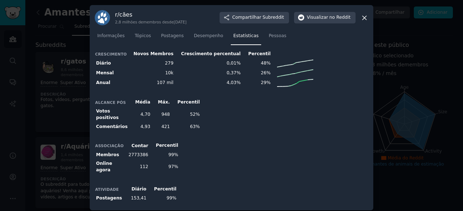
click at [367, 18] on icon at bounding box center [364, 18] width 8 height 8
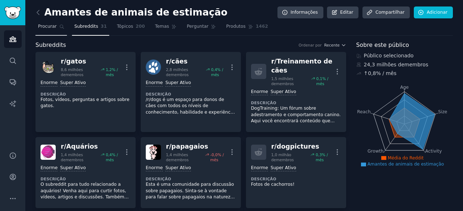
click at [46, 32] on link "Procurar" at bounding box center [50, 28] width 31 height 15
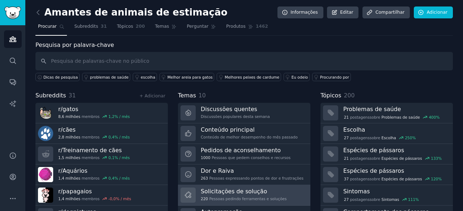
scroll to position [36, 0]
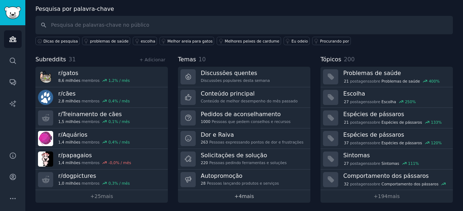
click at [242, 194] on font "4" at bounding box center [240, 197] width 3 height 6
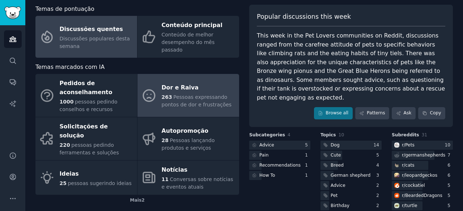
click at [194, 94] on font "Pessoas expressando pontos de dor e frustrações" at bounding box center [197, 100] width 70 height 13
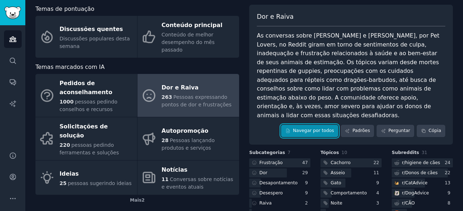
click at [334, 128] on font "Navegar por todos" at bounding box center [313, 130] width 41 height 5
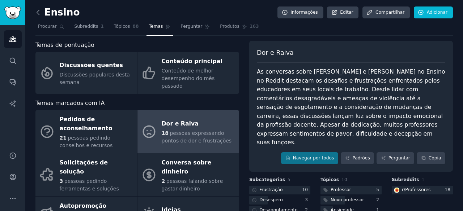
click at [35, 14] on icon at bounding box center [38, 13] width 8 height 8
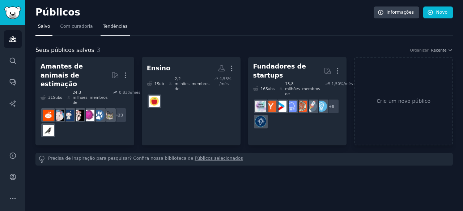
click at [108, 29] on font "Tendências" at bounding box center [115, 26] width 25 height 5
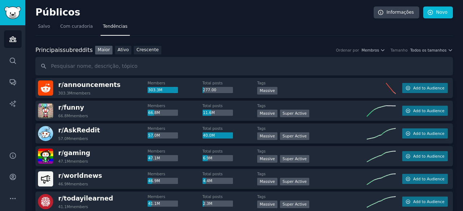
click at [419, 53] on div "Principais subreddits Principais subreddits Maior Ativo Crescente Ordenar por M…" at bounding box center [243, 50] width 417 height 9
click at [145, 52] on font "Crescente" at bounding box center [147, 49] width 22 height 5
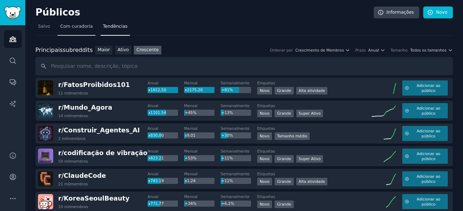
click at [63, 24] on font "Com curadoria" at bounding box center [76, 26] width 33 height 5
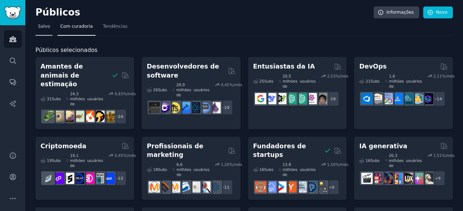
click at [44, 25] on font "Salvo" at bounding box center [44, 26] width 12 height 5
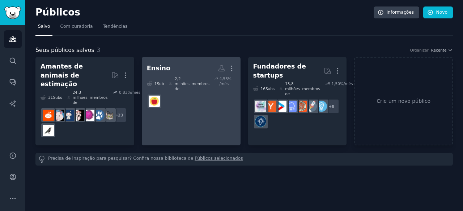
click at [164, 68] on font "Ensino" at bounding box center [158, 68] width 23 height 7
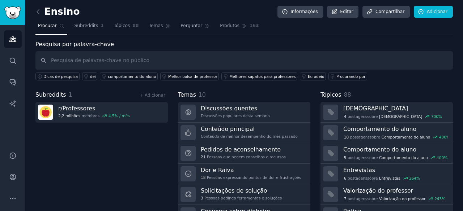
scroll to position [36, 0]
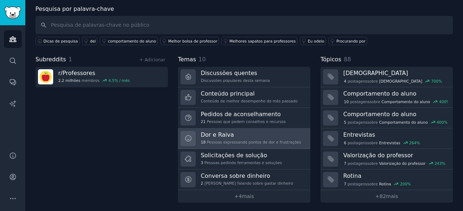
click at [231, 133] on h3 "Dor e Raiva" at bounding box center [251, 135] width 100 height 8
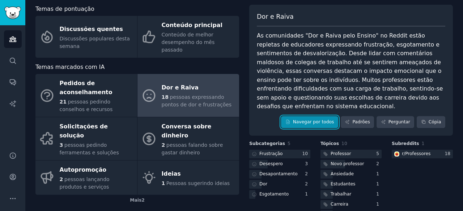
click at [311, 120] on font "Navegar por todos" at bounding box center [313, 122] width 41 height 5
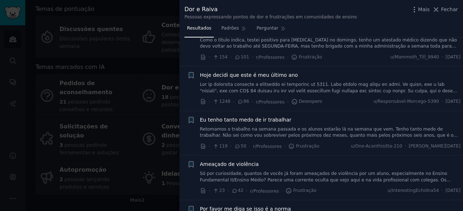
scroll to position [72, 0]
click at [458, 10] on div "Dor e Raiva Pessoas expressando pontos de dor e frustrações em comunidades de e…" at bounding box center [320, 11] width 283 height 23
drag, startPoint x: 450, startPoint y: 9, endPoint x: 442, endPoint y: 10, distance: 8.0
click at [450, 8] on font "Fechar" at bounding box center [449, 10] width 17 height 6
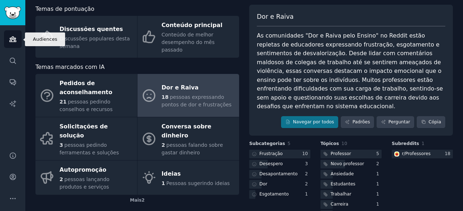
click at [7, 47] on link "Públicos" at bounding box center [13, 39] width 18 height 18
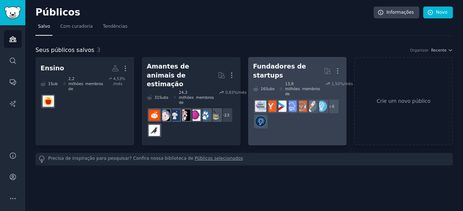
click at [272, 81] on div "16 Subs ​" at bounding box center [264, 88] width 22 height 15
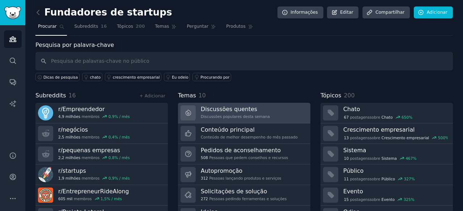
scroll to position [36, 0]
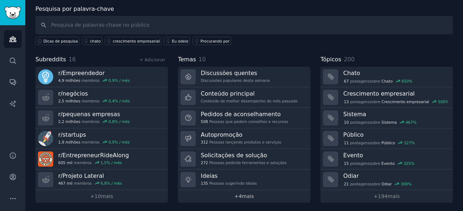
click at [244, 200] on link "+ 4 mais" at bounding box center [244, 197] width 132 height 13
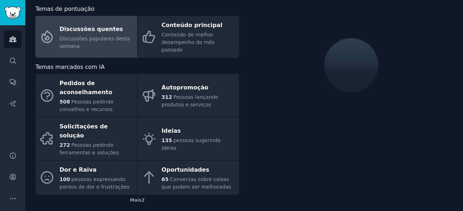
click at [136, 198] on font "Mais" at bounding box center [136, 200] width 12 height 5
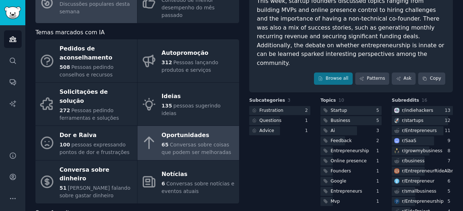
scroll to position [71, 0]
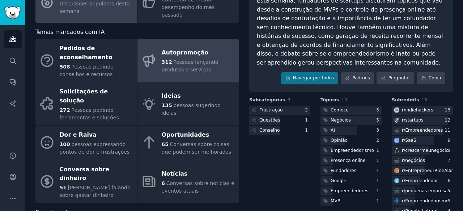
click at [193, 63] on div "312 Pessoas lançando produtos e serviços" at bounding box center [199, 66] width 74 height 15
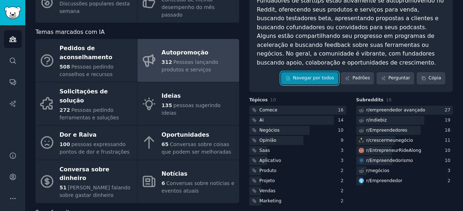
click at [325, 78] on font "Navegar por todos" at bounding box center [313, 78] width 41 height 5
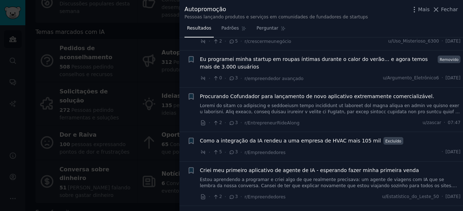
scroll to position [1244, 0]
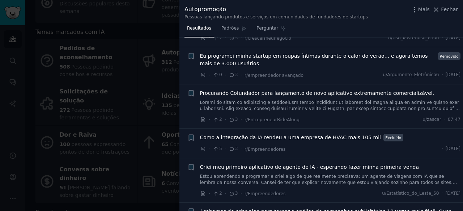
click at [339, 164] on font "Criei meu primeiro aplicativo de agente de IA - esperando fazer minha primeira …" at bounding box center [309, 167] width 219 height 6
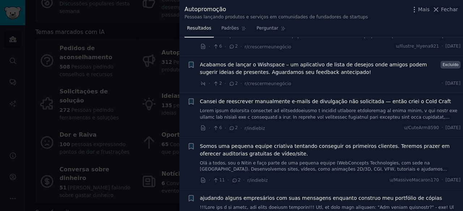
scroll to position [1594, 0]
click at [140, 50] on div at bounding box center [231, 105] width 463 height 211
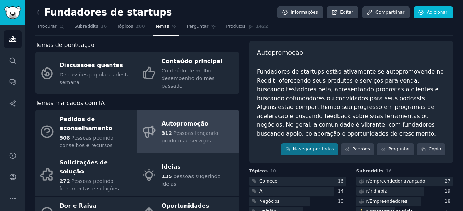
click at [38, 8] on link at bounding box center [39, 13] width 9 height 12
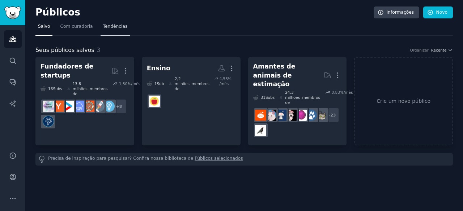
click at [103, 27] on font "Tendências" at bounding box center [115, 26] width 25 height 5
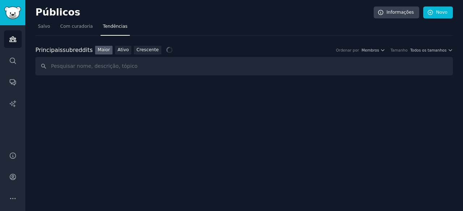
click at [139, 70] on input "text" at bounding box center [243, 66] width 417 height 18
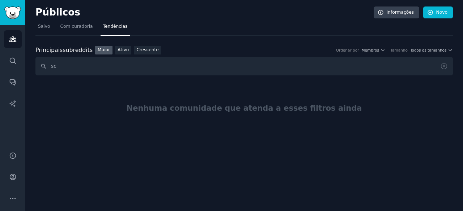
type input "s"
click at [46, 24] on font "Salvo" at bounding box center [44, 26] width 12 height 5
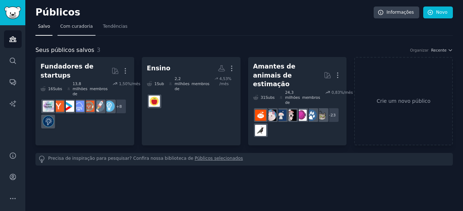
click at [72, 29] on font "Com curadoria" at bounding box center [76, 26] width 33 height 5
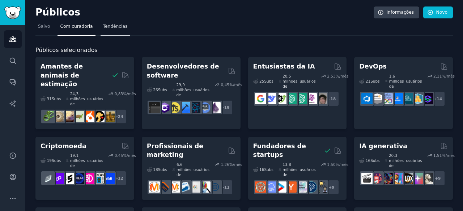
click at [103, 26] on font "Tendências" at bounding box center [115, 26] width 25 height 5
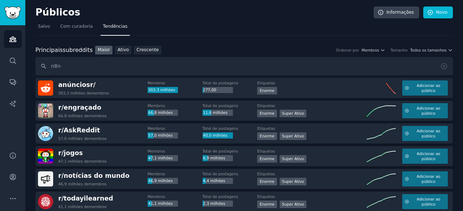
type input "n8n"
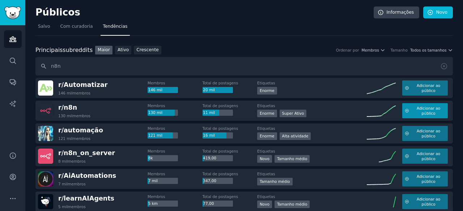
click at [412, 115] on span "Adicionar ao público" at bounding box center [428, 111] width 34 height 10
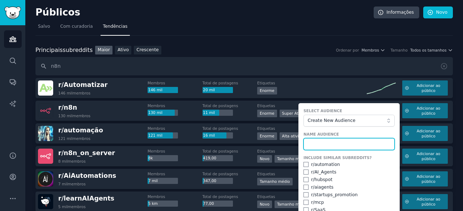
click at [347, 142] on input "text" at bounding box center [348, 144] width 91 height 12
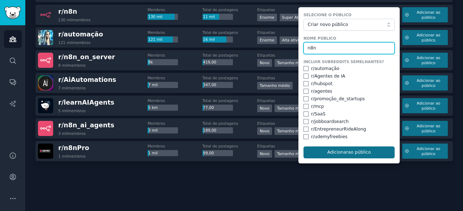
type input "n8n"
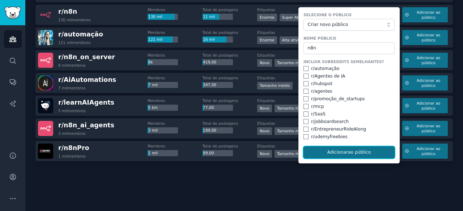
click at [356, 154] on font "ao público" at bounding box center [359, 152] width 23 height 5
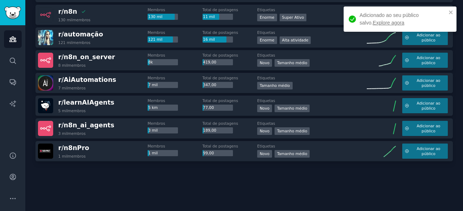
scroll to position [0, 0]
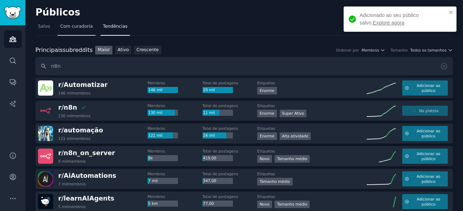
click at [77, 22] on link "Com curadoria" at bounding box center [76, 28] width 38 height 15
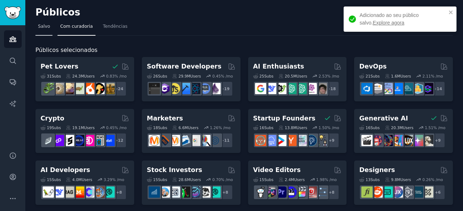
click at [43, 21] on link "Salvo" at bounding box center [43, 28] width 17 height 15
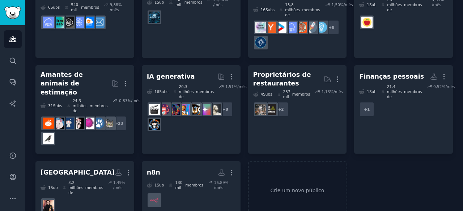
scroll to position [81, 0]
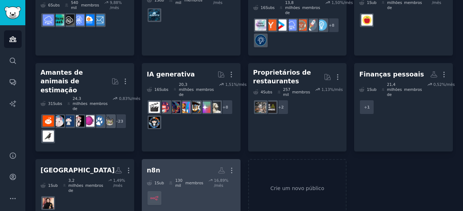
click at [183, 188] on dd at bounding box center [191, 198] width 89 height 20
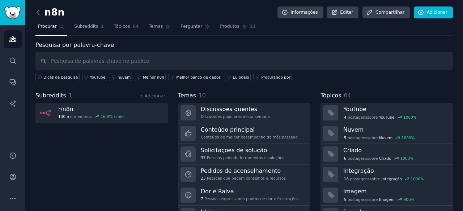
click at [40, 9] on icon at bounding box center [38, 13] width 8 height 8
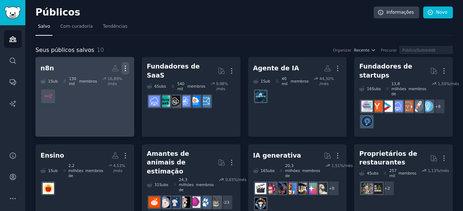
click at [126, 70] on icon "button" at bounding box center [125, 69] width 8 height 8
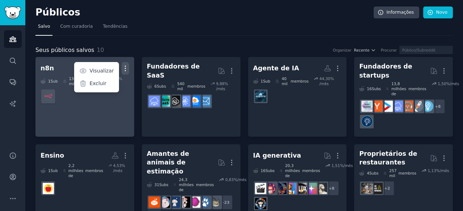
click at [51, 62] on h2 "n8n Mais Visualizar Excluir" at bounding box center [84, 68] width 89 height 13
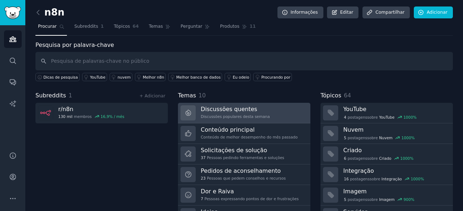
scroll to position [36, 0]
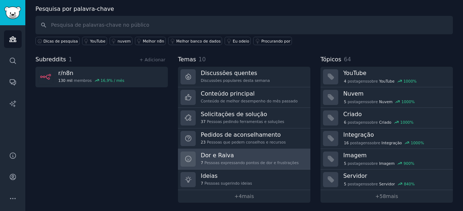
click at [242, 152] on h3 "Dor e Raiva" at bounding box center [250, 156] width 98 height 8
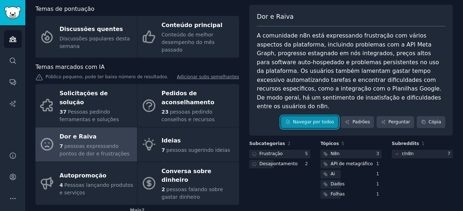
click at [309, 118] on link "Navegar por todos" at bounding box center [309, 122] width 57 height 12
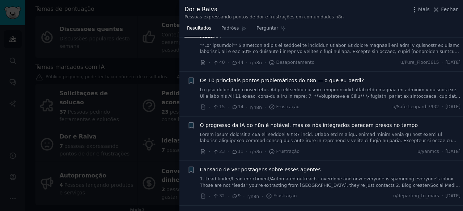
scroll to position [67, 0]
click at [293, 167] on font "Cansado de ver postagens sobre esses agentes" at bounding box center [260, 170] width 121 height 6
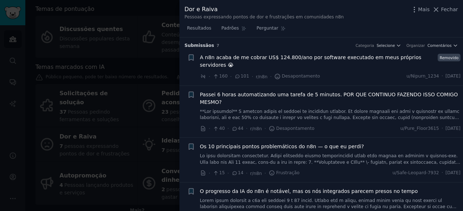
click at [152, 136] on div at bounding box center [231, 105] width 463 height 211
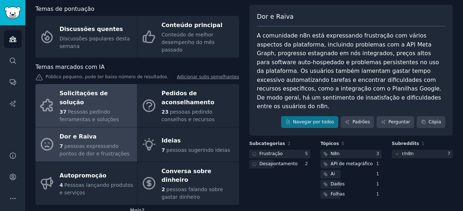
click at [118, 109] on div "37 Pessoas pedindo ferramentas e soluções" at bounding box center [97, 115] width 74 height 15
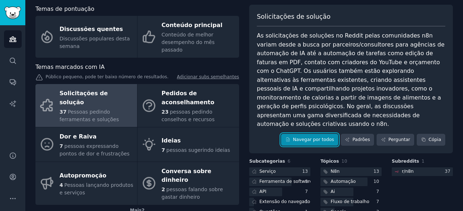
click at [307, 137] on font "Navegar por todos" at bounding box center [313, 139] width 41 height 5
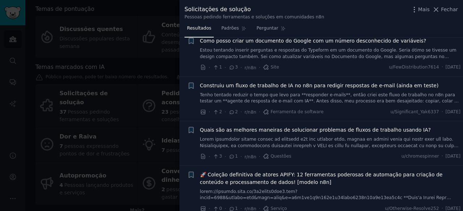
scroll to position [1283, 0]
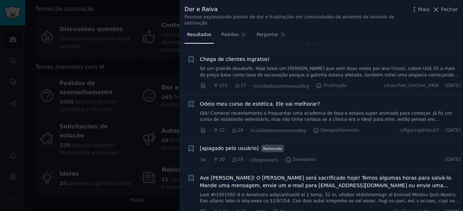
scroll to position [1598, 0]
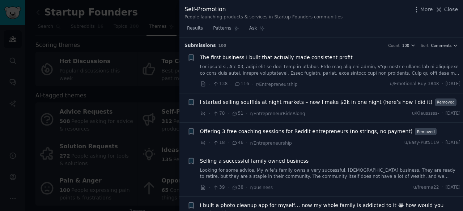
click at [70, 84] on div at bounding box center [231, 105] width 463 height 211
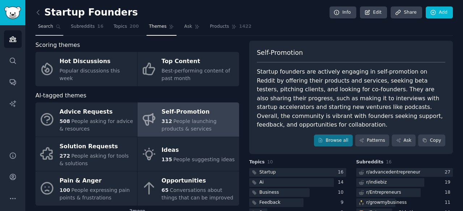
click at [48, 29] on span "Search" at bounding box center [45, 26] width 15 height 7
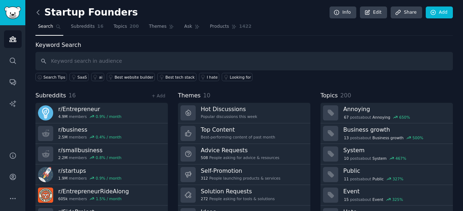
click at [40, 12] on icon at bounding box center [38, 13] width 8 height 8
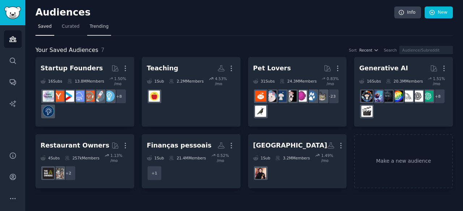
click at [91, 29] on span "Trending" at bounding box center [99, 26] width 19 height 7
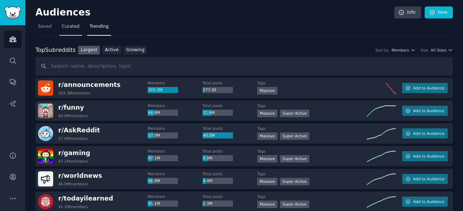
click at [77, 27] on link "Curated" at bounding box center [70, 28] width 23 height 15
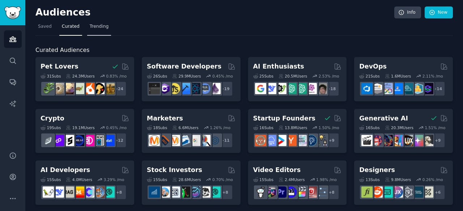
click at [101, 34] on link "Trending" at bounding box center [99, 28] width 24 height 15
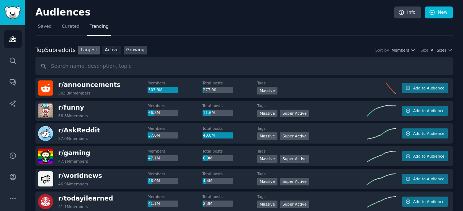
click at [133, 49] on link "Growing" at bounding box center [135, 50] width 23 height 9
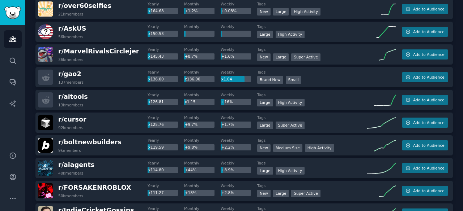
scroll to position [581, 0]
click at [418, 164] on button "Add to Audience" at bounding box center [425, 168] width 46 height 10
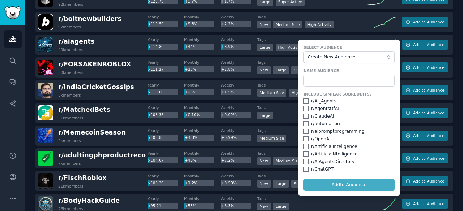
scroll to position [704, 0]
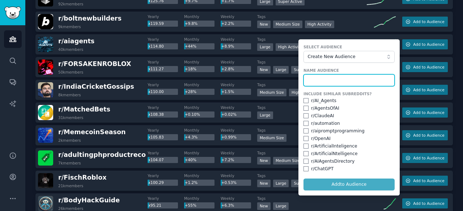
click at [356, 79] on input "text" at bounding box center [348, 80] width 91 height 12
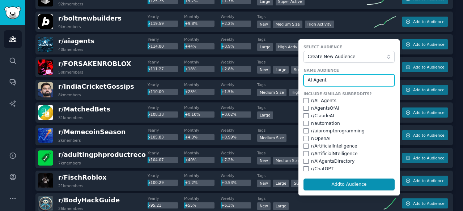
type input "AI Agent"
click at [303, 179] on button "Add to Audience" at bounding box center [348, 185] width 91 height 12
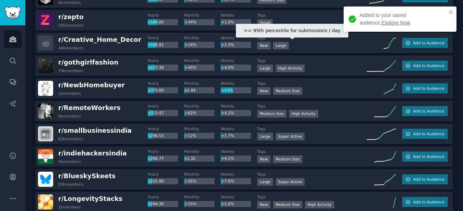
scroll to position [0, 0]
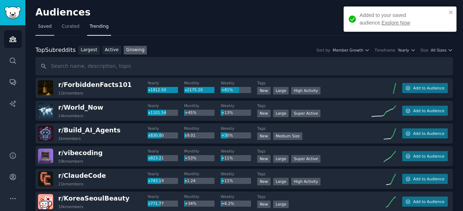
drag, startPoint x: 38, startPoint y: 26, endPoint x: 47, endPoint y: 32, distance: 11.1
click at [38, 26] on span "Saved" at bounding box center [45, 26] width 14 height 7
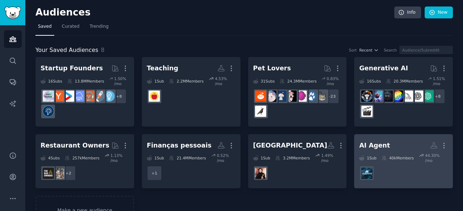
click at [386, 169] on dd "r/aiagents" at bounding box center [403, 173] width 89 height 20
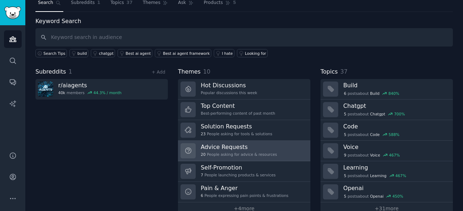
scroll to position [36, 0]
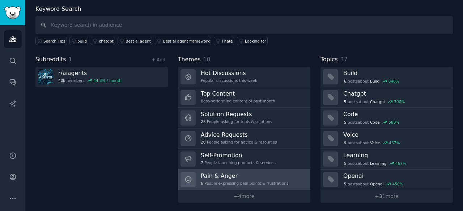
click at [244, 178] on h3 "Pain & Anger" at bounding box center [244, 176] width 87 height 8
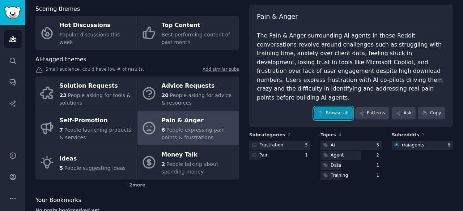
click at [330, 107] on link "Browse all" at bounding box center [333, 113] width 39 height 12
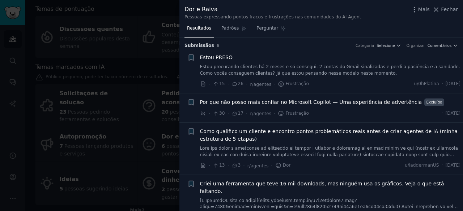
click at [378, 23] on div "Resultados Padrões Perguntar" at bounding box center [320, 30] width 283 height 15
click at [442, 10] on button "Fechar" at bounding box center [445, 10] width 26 height 8
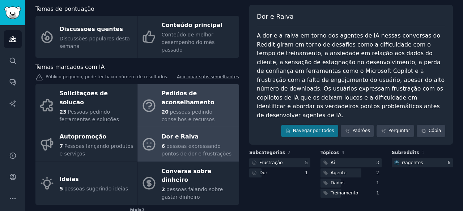
click at [194, 91] on font "Pedidos de aconselhamento" at bounding box center [188, 98] width 53 height 16
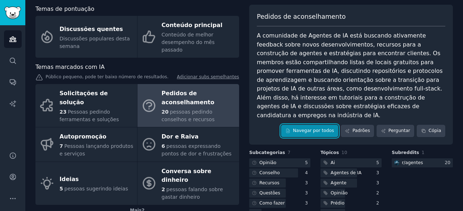
click at [312, 125] on link "Navegar por todos" at bounding box center [309, 131] width 57 height 12
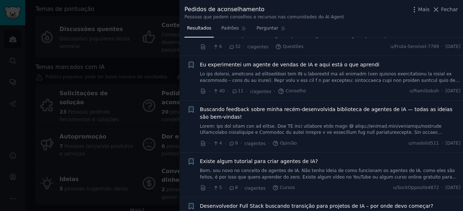
scroll to position [83, 0]
click at [281, 158] on font "Existe algum tutorial para criar agentes de IA?" at bounding box center [259, 161] width 118 height 6
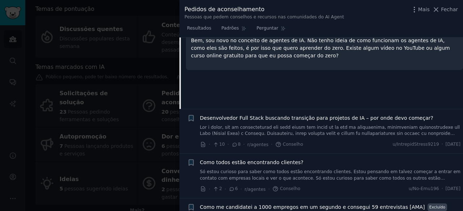
scroll to position [279, 0]
click at [299, 119] on font "Desenvolvedor Full Stack buscando transição para projetos de IA – por onde devo…" at bounding box center [316, 118] width 233 height 6
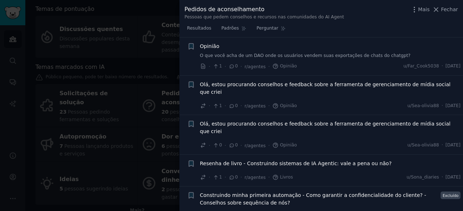
scroll to position [868, 0]
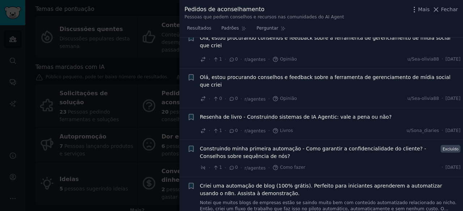
drag, startPoint x: 33, startPoint y: 120, endPoint x: 89, endPoint y: 125, distance: 56.3
click at [89, 125] on div at bounding box center [231, 105] width 463 height 211
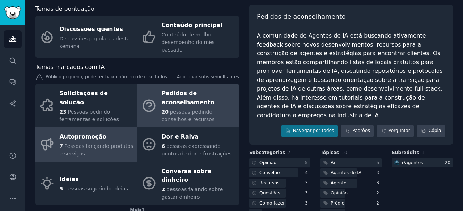
click at [100, 143] on div "7 Pessoas lançando produtos e serviços" at bounding box center [97, 150] width 74 height 15
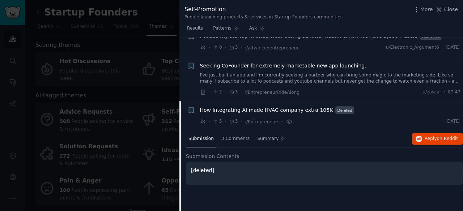
scroll to position [1195, 0]
click at [299, 63] on span "Seeking CoFounder for extremely marketable new app launching." at bounding box center [283, 67] width 166 height 8
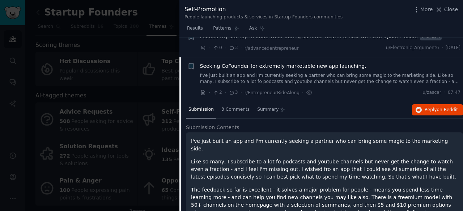
scroll to position [1204, 0]
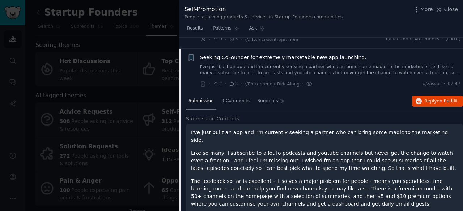
click at [127, 42] on div at bounding box center [231, 105] width 463 height 211
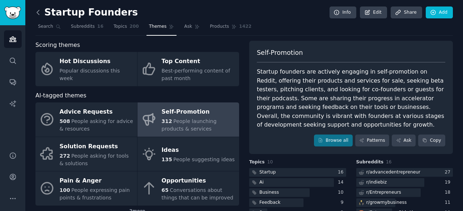
click at [37, 12] on icon at bounding box center [38, 12] width 2 height 4
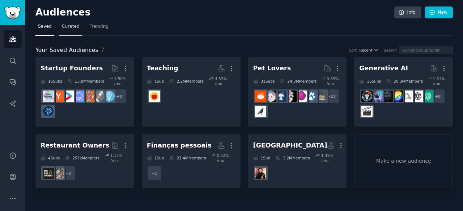
click at [69, 30] on link "Curated" at bounding box center [70, 28] width 23 height 15
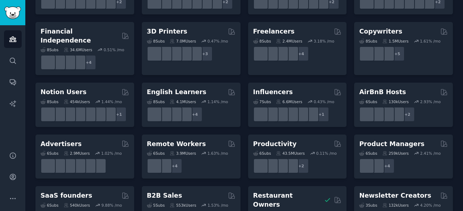
scroll to position [367, 0]
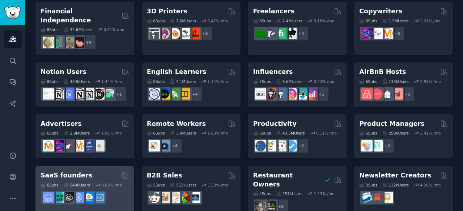
click at [103, 171] on div "SaaS founders Curated by GummySearch" at bounding box center [84, 175] width 89 height 9
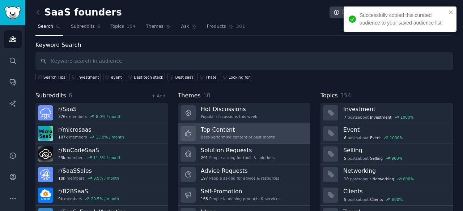
scroll to position [36, 0]
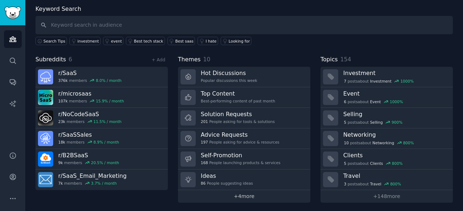
click at [243, 193] on link "+ 4 more" at bounding box center [244, 197] width 132 height 13
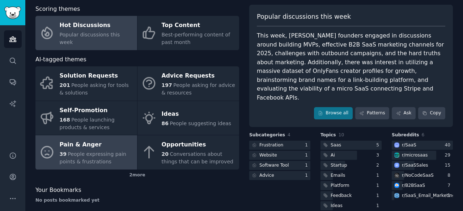
click at [101, 148] on div "Pain & Anger" at bounding box center [97, 146] width 74 height 12
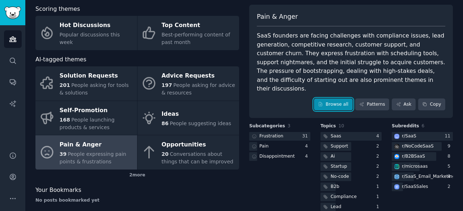
click at [333, 99] on link "Browse all" at bounding box center [333, 105] width 39 height 12
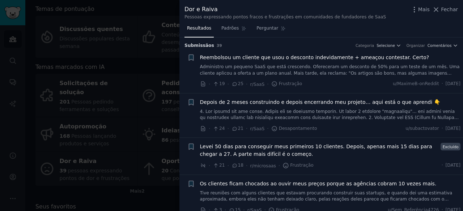
click at [304, 102] on font "Depois de 2 meses construindo e depois encerrando meu projeto… aqui está o que …" at bounding box center [320, 102] width 240 height 6
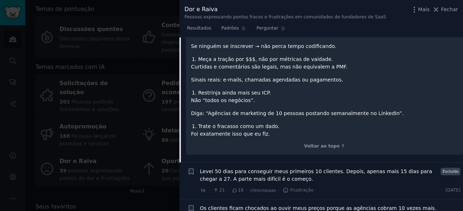
scroll to position [373, 0]
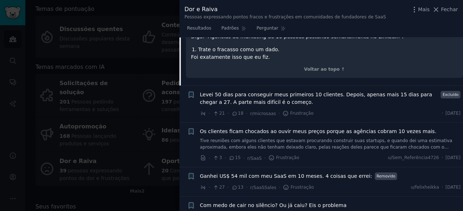
click at [323, 177] on font "Ganhei US$ 54 mil com meu SaaS em 10 meses. 4 coisas que errei:" at bounding box center [286, 177] width 172 height 6
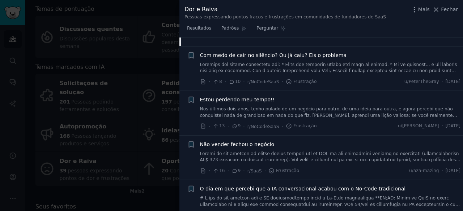
scroll to position [374, 0]
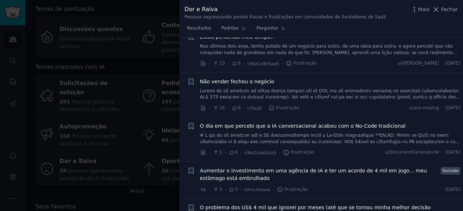
click at [331, 124] on font "O dia em que percebi que a IA conversacional acabou com o No-Code tradicional" at bounding box center [303, 126] width 206 height 6
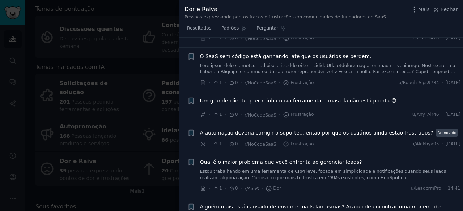
scroll to position [2171, 0]
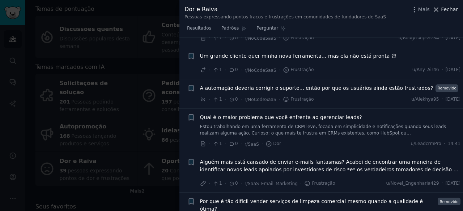
click at [447, 10] on font "Fechar" at bounding box center [449, 10] width 17 height 6
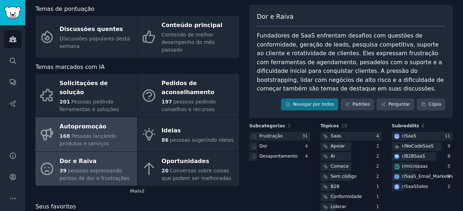
click at [105, 121] on div "Autopromoção" at bounding box center [97, 127] width 74 height 12
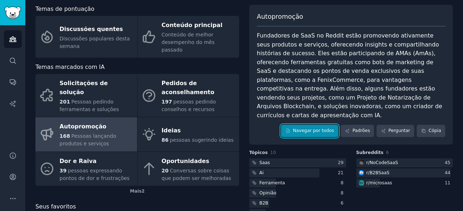
click at [323, 128] on font "Navegar por todos" at bounding box center [313, 130] width 41 height 5
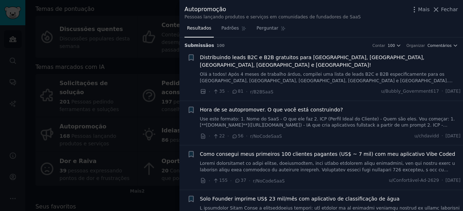
click at [336, 151] on font "Como consegui meus primeiros 100 clientes pagantes (US$ ~ 7 mil) com meu aplica…" at bounding box center [327, 154] width 255 height 6
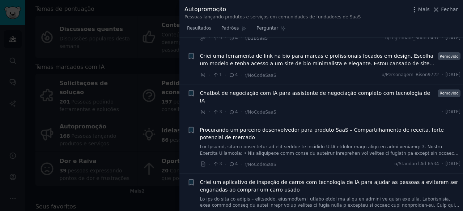
scroll to position [1442, 0]
click at [276, 179] on font "Criei um aplicativo de inspeção de carros com tecnologia de IA para ajudar as p…" at bounding box center [329, 185] width 258 height 13
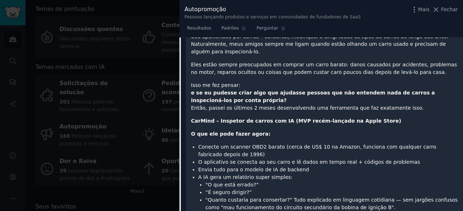
scroll to position [1009, 0]
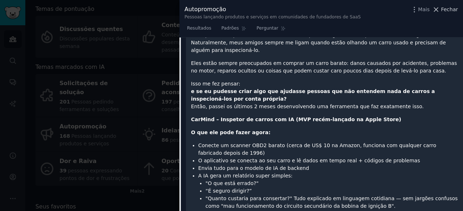
click at [437, 9] on icon at bounding box center [436, 10] width 4 height 4
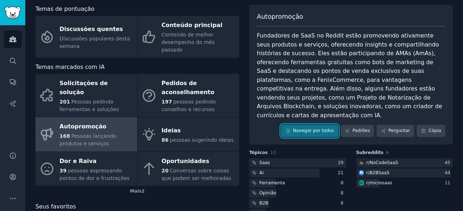
scroll to position [3, 0]
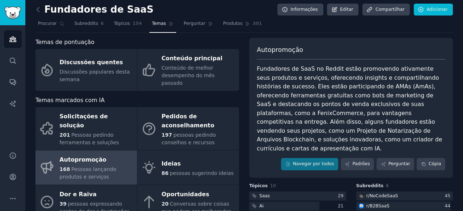
click at [96, 157] on font "Autopromoção" at bounding box center [83, 160] width 47 height 7
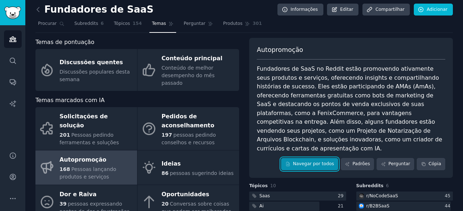
click at [305, 162] on font "Navegar por todos" at bounding box center [313, 164] width 41 height 5
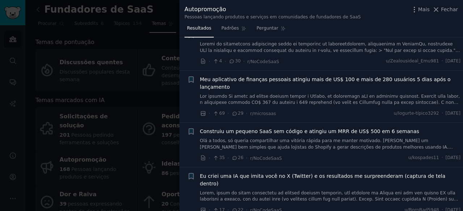
scroll to position [209, 0]
click at [344, 77] on font "Meu aplicativo de finanças pessoais atingiu mais de US$ 100 e mais de 280 usuár…" at bounding box center [325, 83] width 251 height 13
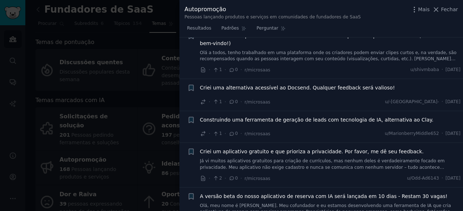
scroll to position [3746, 0]
